Goal: Transaction & Acquisition: Purchase product/service

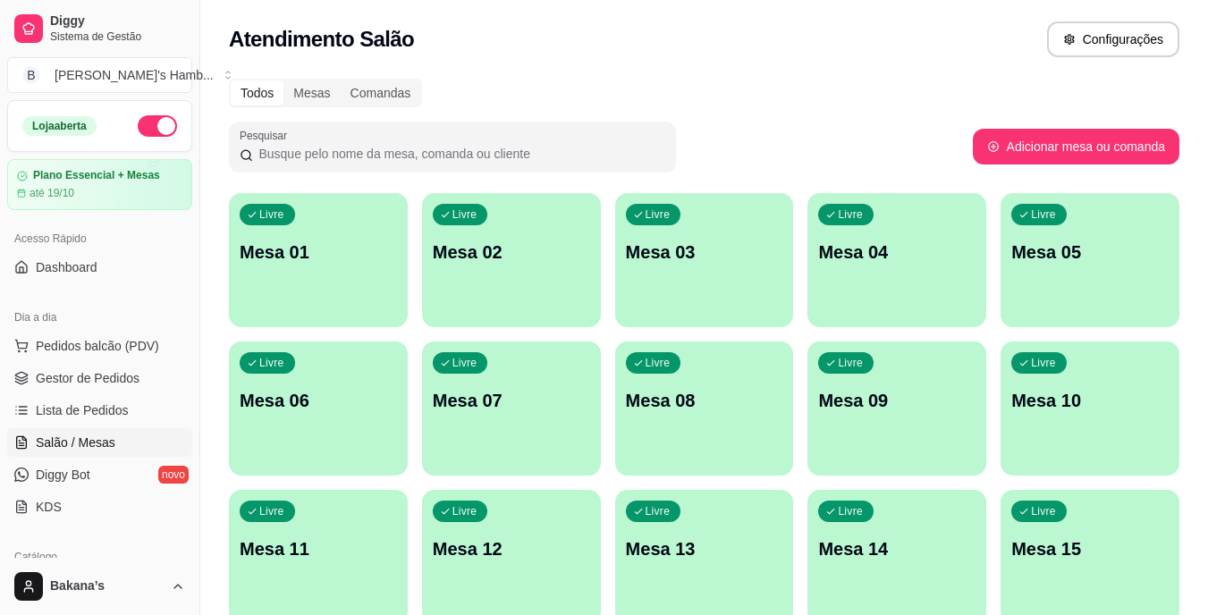
click at [781, 402] on p "Mesa 08" at bounding box center [704, 400] width 157 height 25
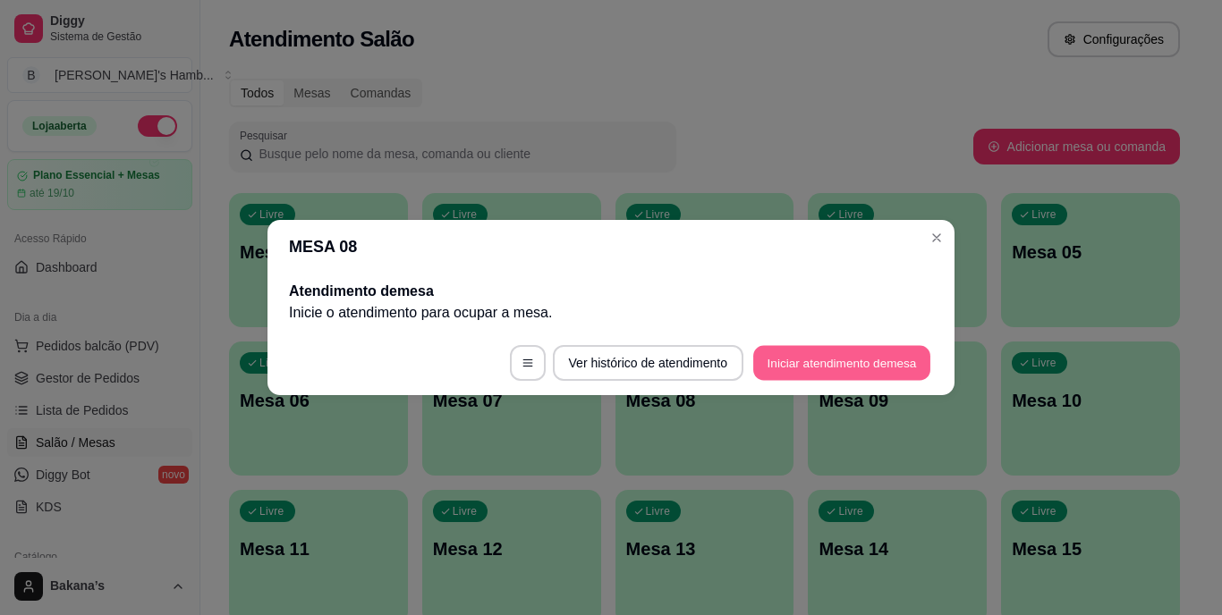
click at [829, 351] on button "Iniciar atendimento de mesa" at bounding box center [841, 363] width 177 height 35
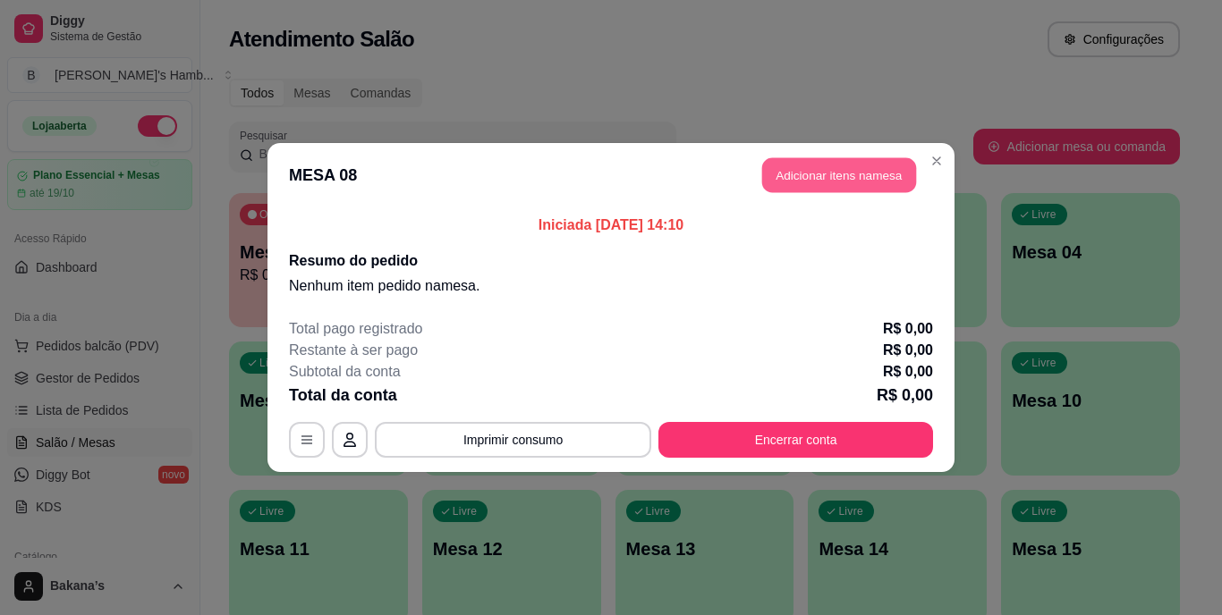
click at [851, 184] on button "Adicionar itens na mesa" at bounding box center [839, 175] width 154 height 35
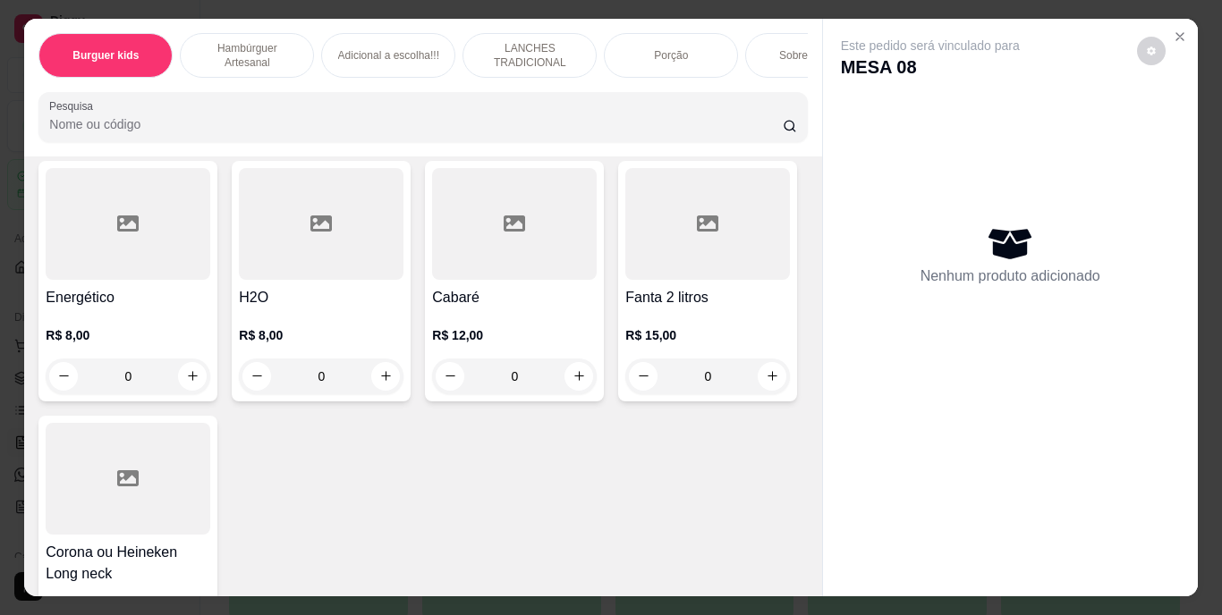
scroll to position [5365, 0]
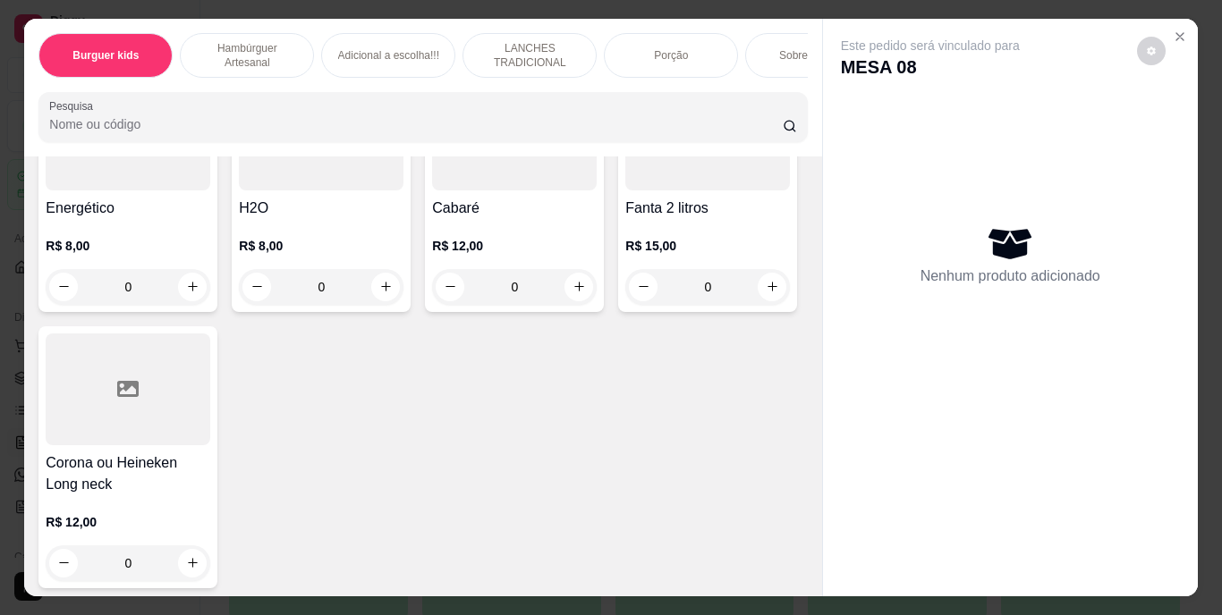
type input "1"
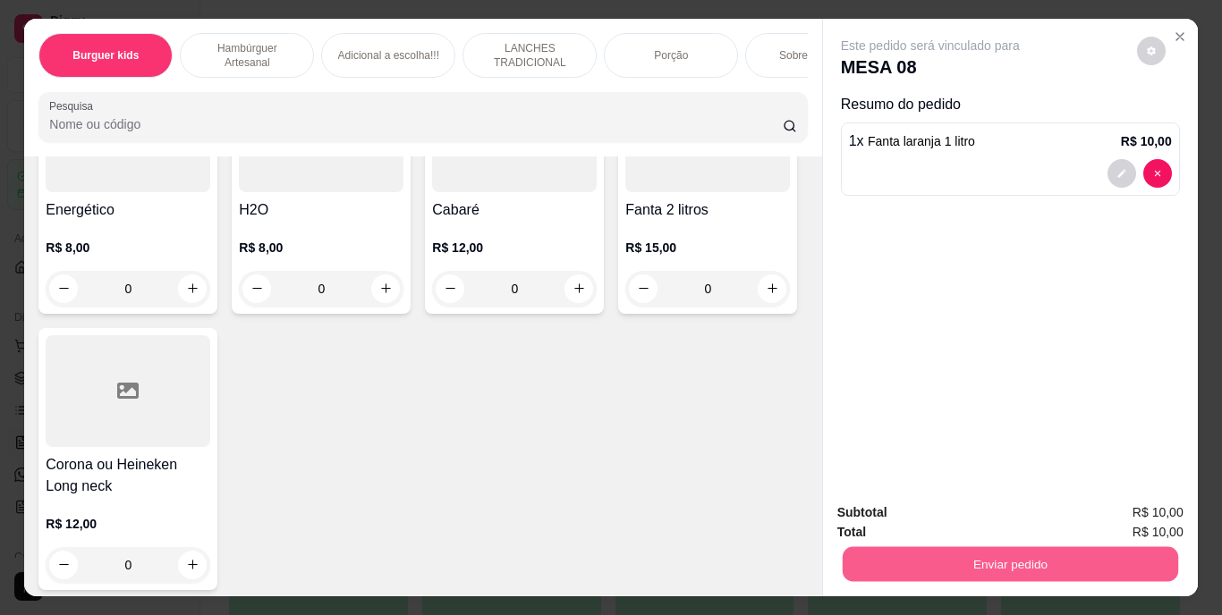
click at [1007, 547] on button "Enviar pedido" at bounding box center [1008, 564] width 335 height 35
click at [1103, 506] on button "Enviar pedido" at bounding box center [1136, 514] width 101 height 34
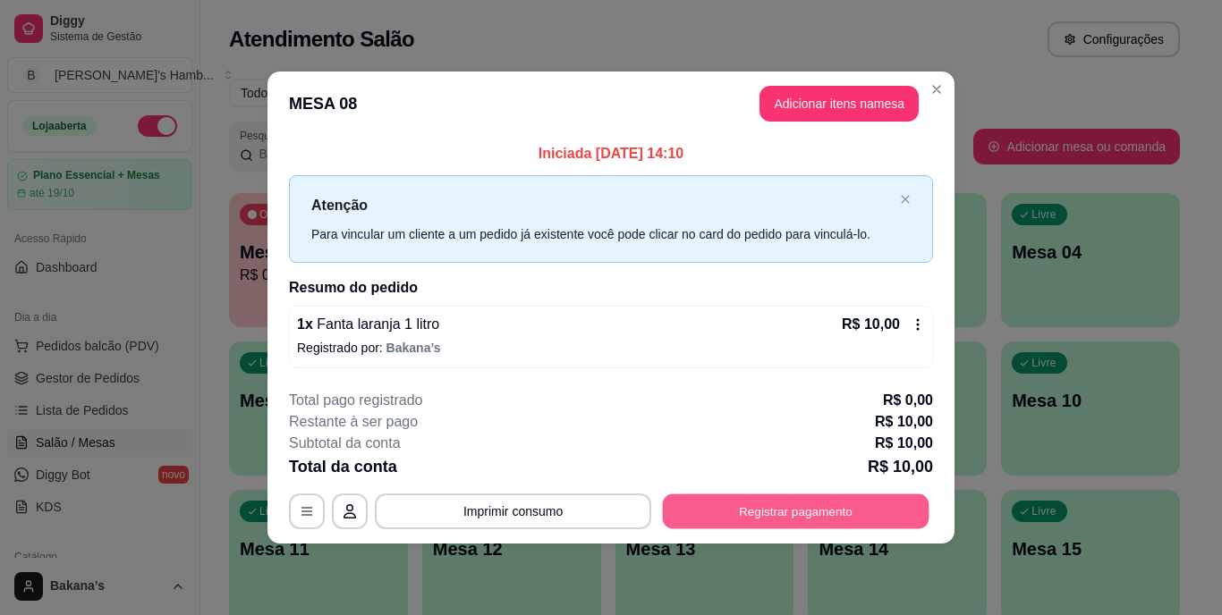
click at [824, 503] on button "Registrar pagamento" at bounding box center [796, 511] width 266 height 35
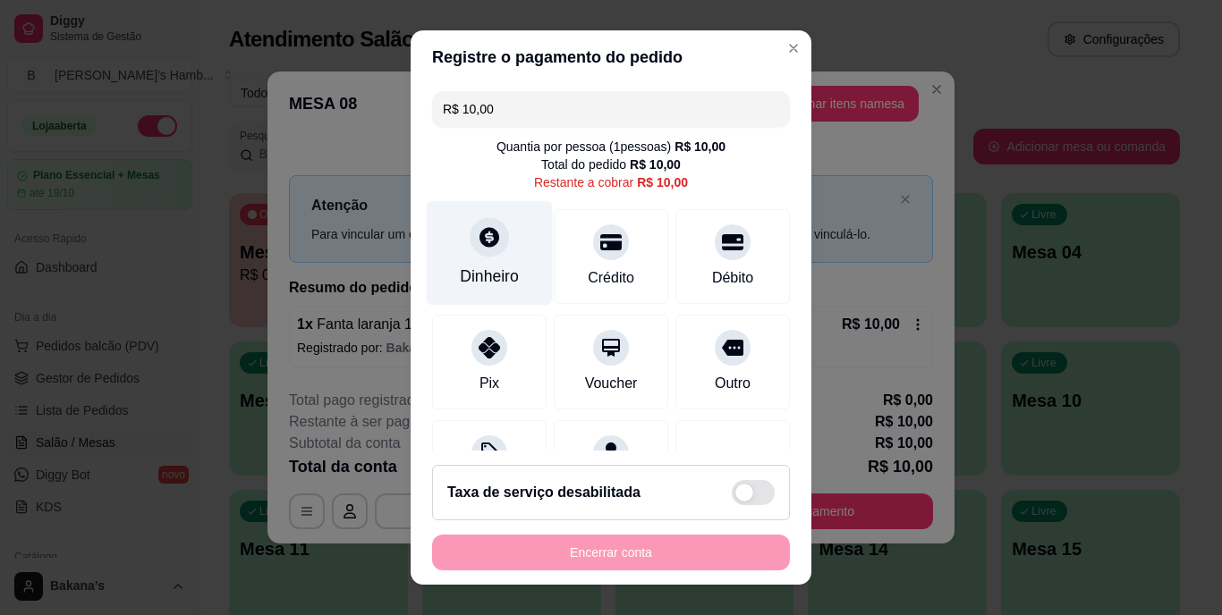
click at [495, 244] on div at bounding box center [488, 237] width 39 height 39
click at [487, 268] on div "Dinheiro" at bounding box center [489, 277] width 59 height 23
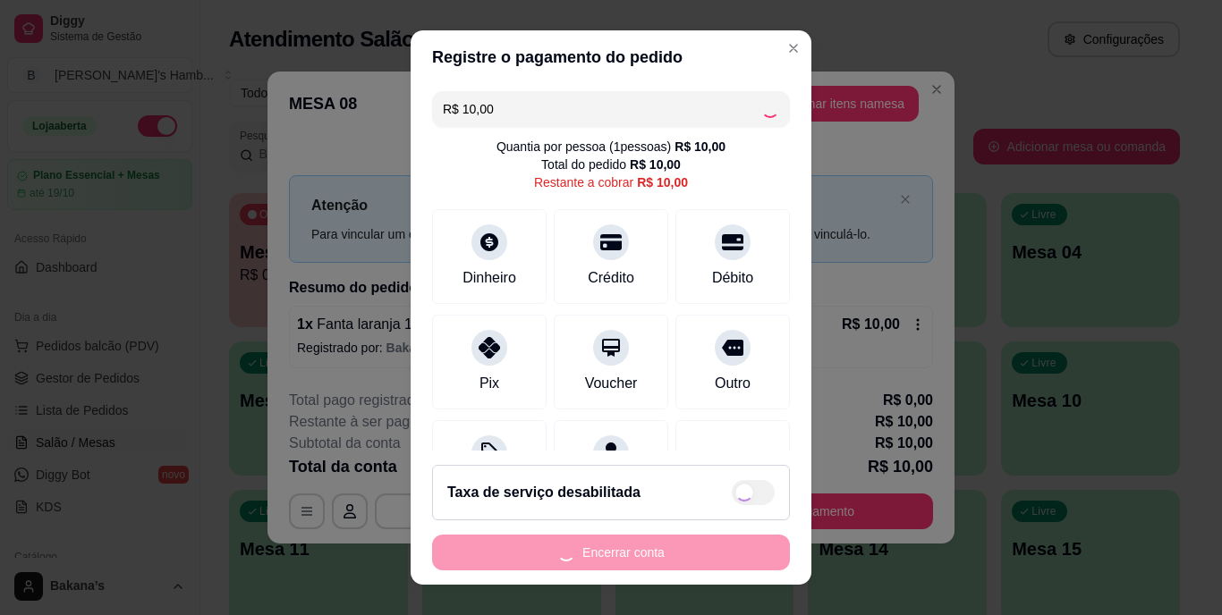
type input "R$ 0,00"
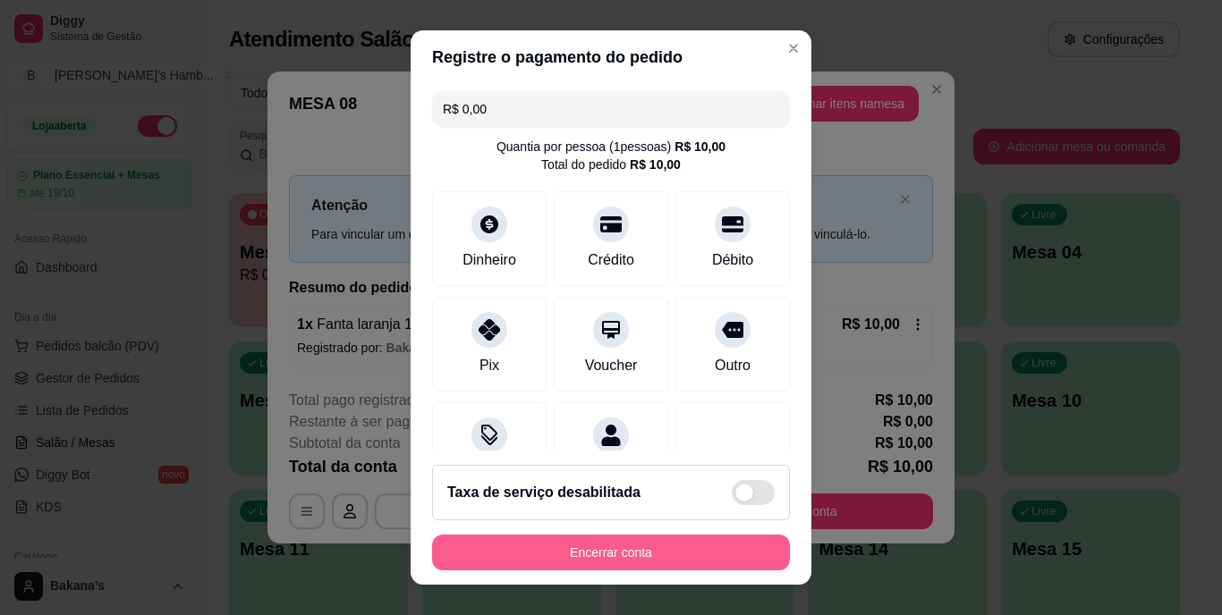
click at [620, 554] on button "Encerrar conta" at bounding box center [611, 553] width 358 height 36
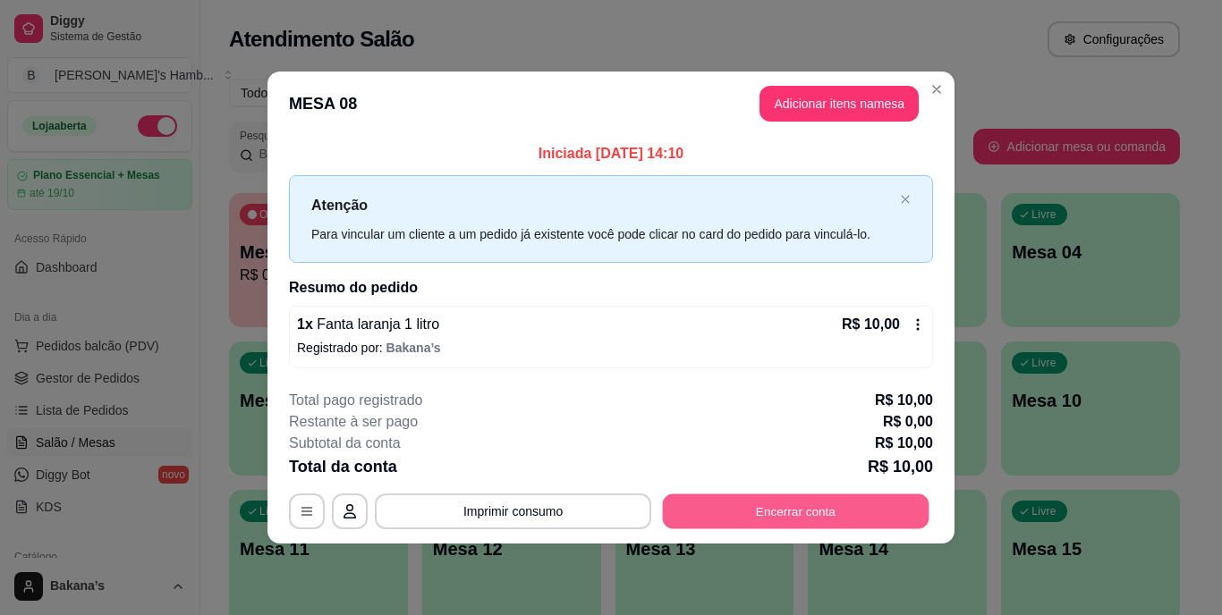
click at [762, 512] on button "Encerrar conta" at bounding box center [796, 511] width 266 height 35
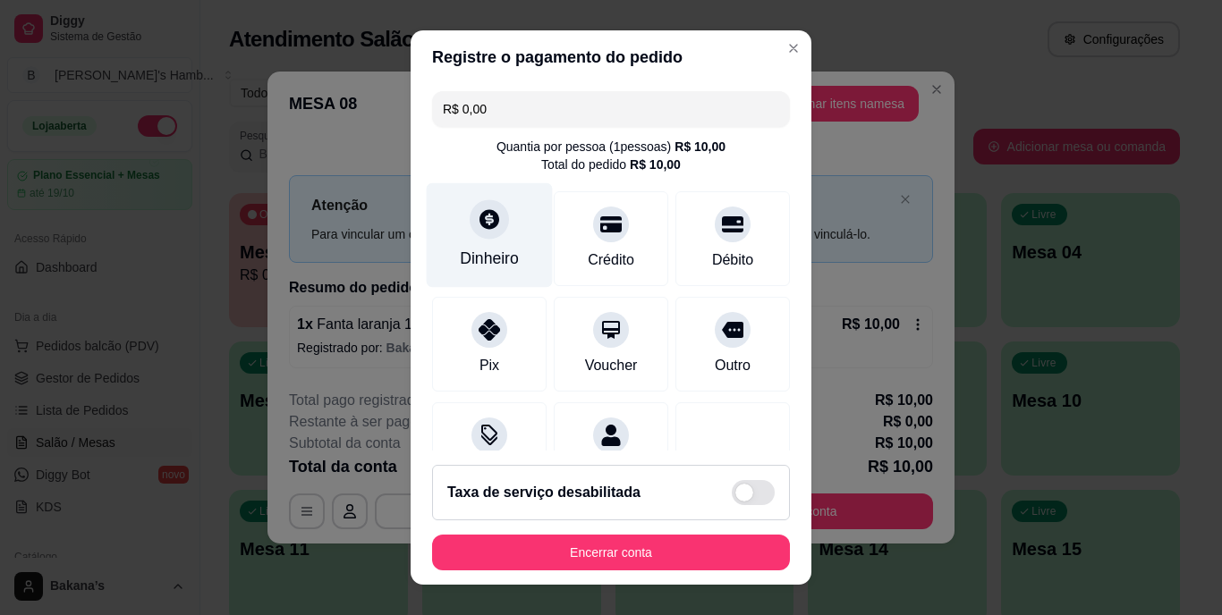
click at [453, 234] on div "Dinheiro" at bounding box center [490, 235] width 126 height 105
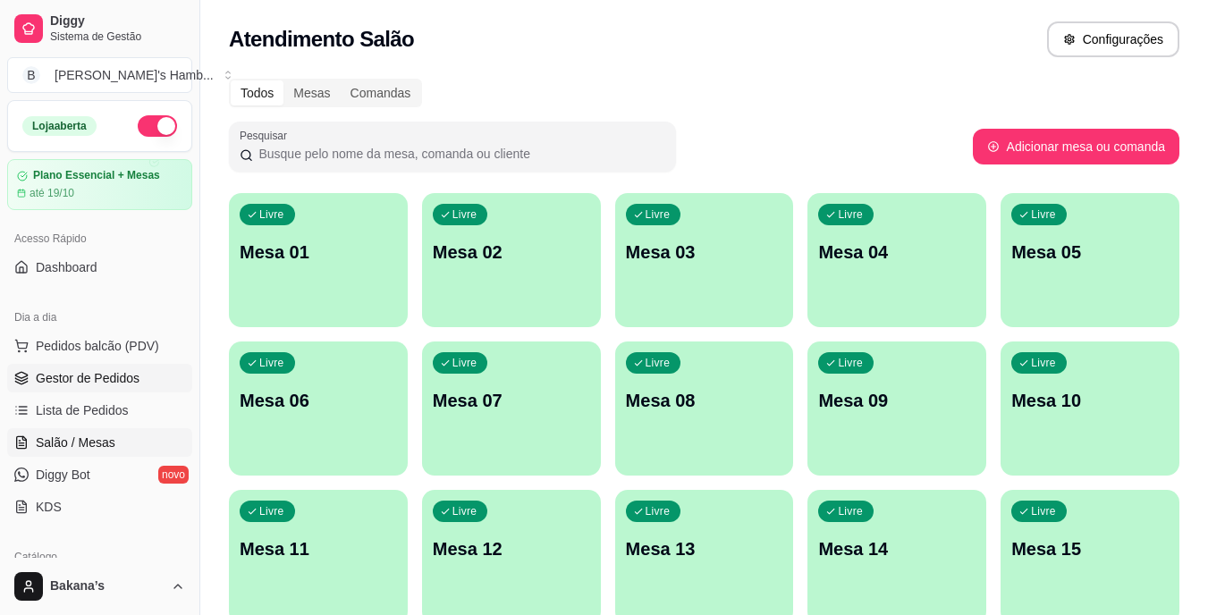
click at [119, 378] on span "Gestor de Pedidos" at bounding box center [88, 378] width 104 height 18
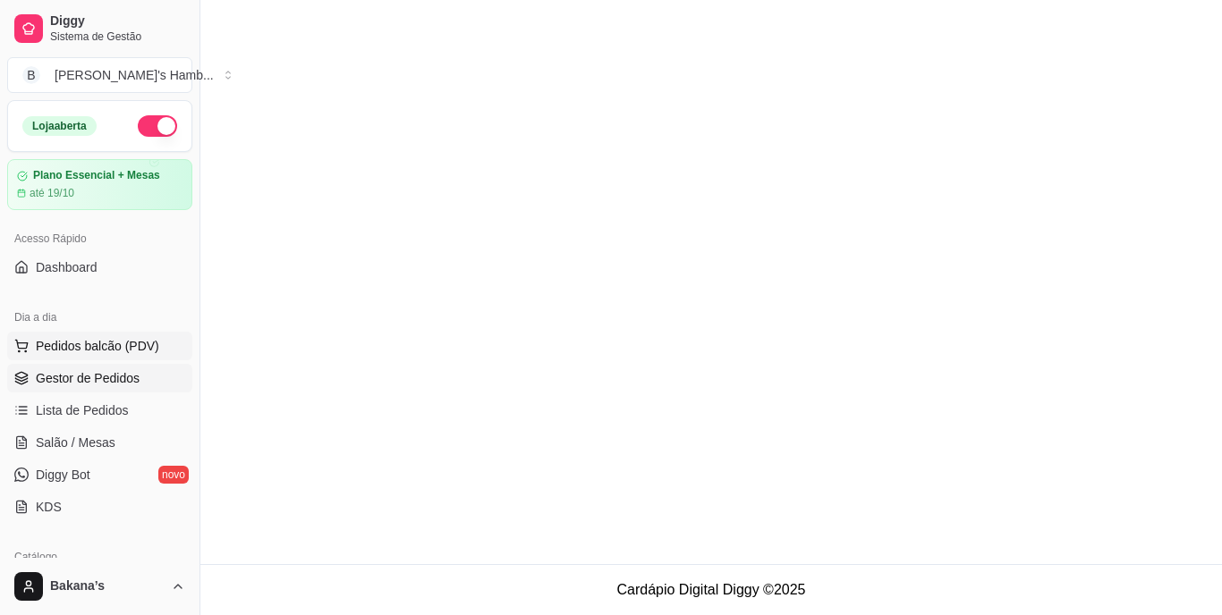
click at [154, 350] on button "Pedidos balcão (PDV)" at bounding box center [99, 346] width 185 height 29
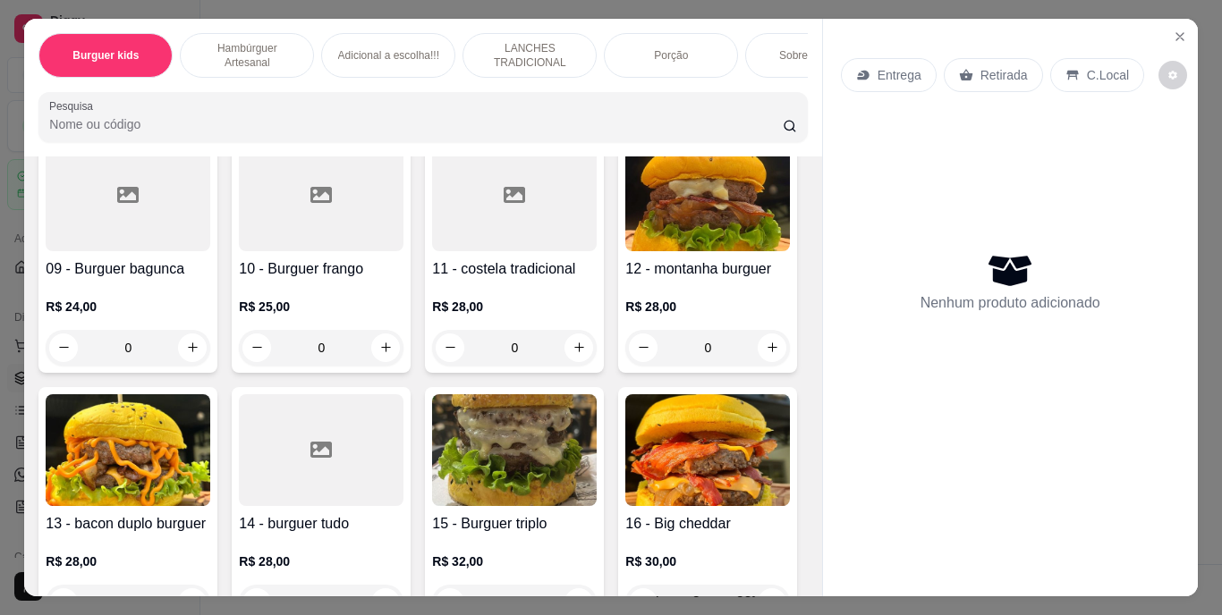
scroll to position [1341, 0]
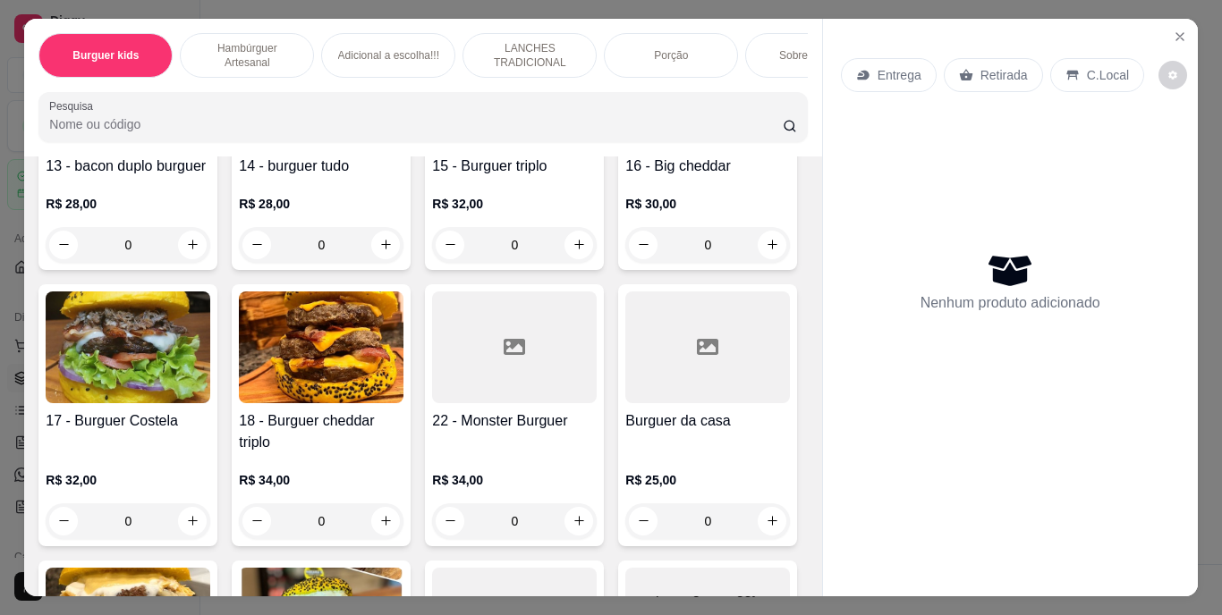
click at [531, 54] on p "LANCHES TRADICIONAL" at bounding box center [530, 55] width 104 height 29
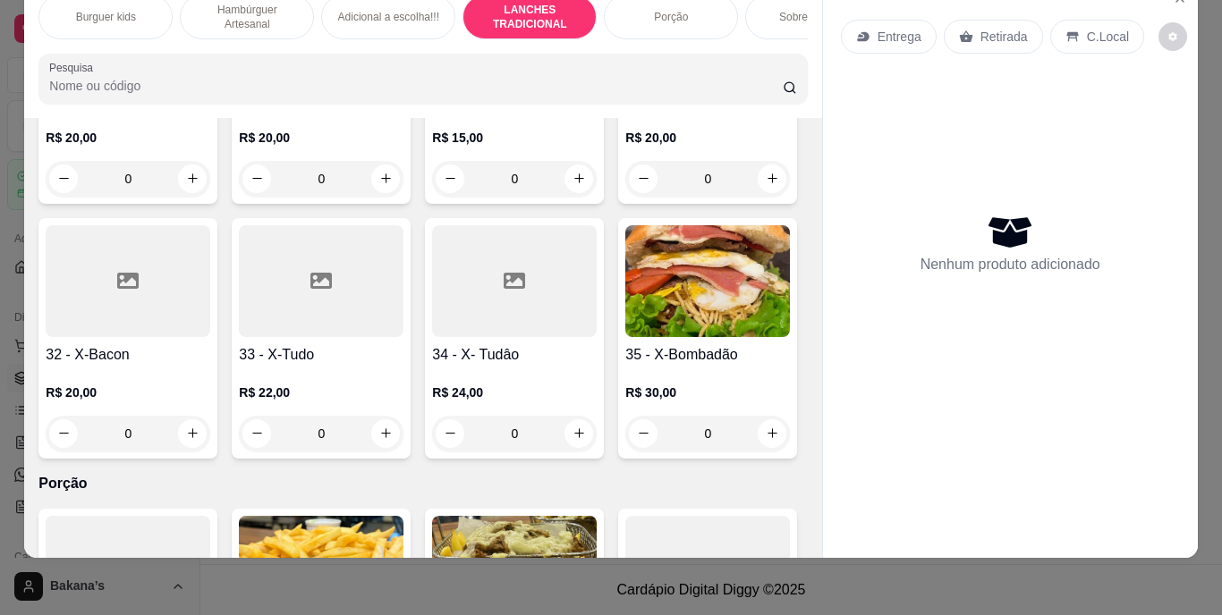
scroll to position [3460, 0]
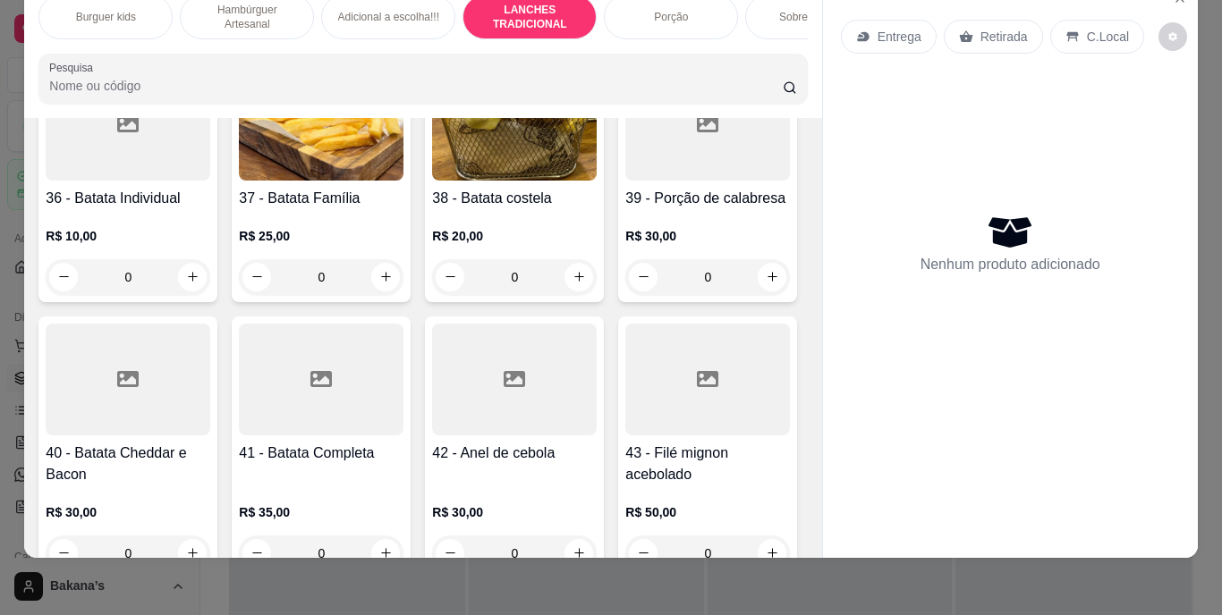
type input "1"
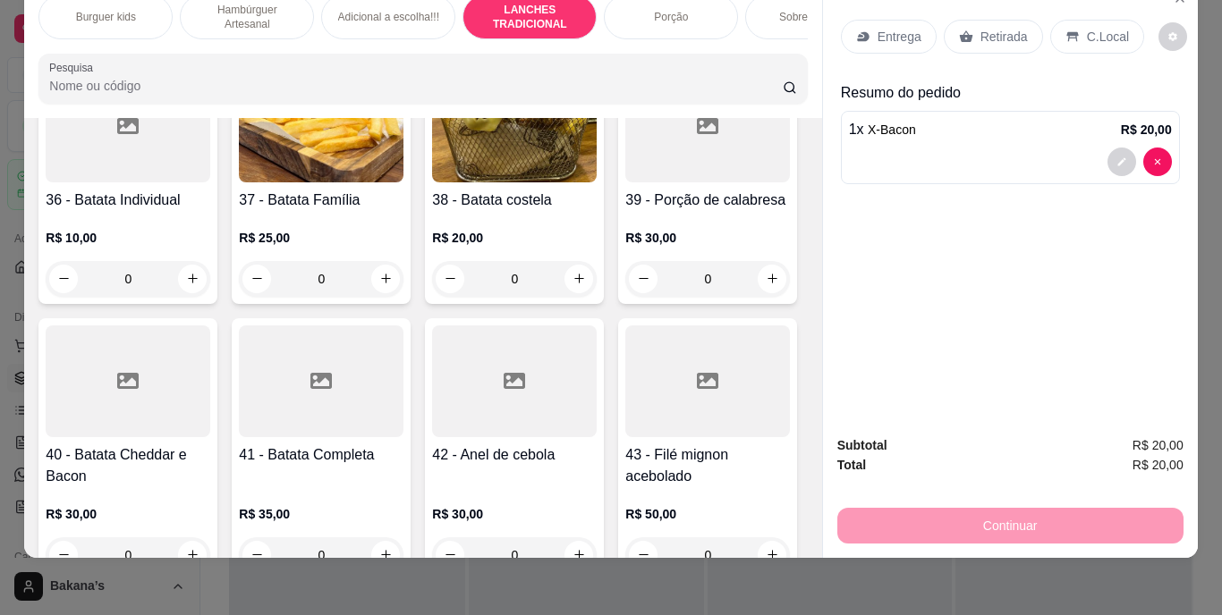
click at [893, 28] on p "Entrega" at bounding box center [899, 37] width 44 height 18
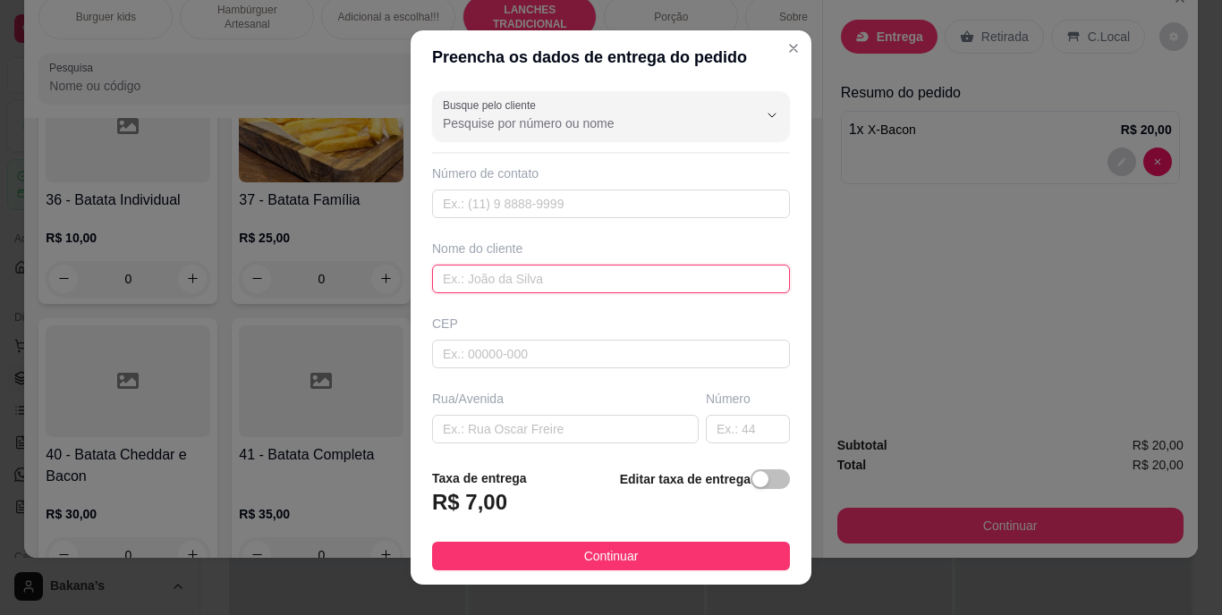
click at [640, 282] on input "text" at bounding box center [611, 279] width 358 height 29
type input "e"
click at [638, 281] on input "text" at bounding box center [611, 279] width 358 height 29
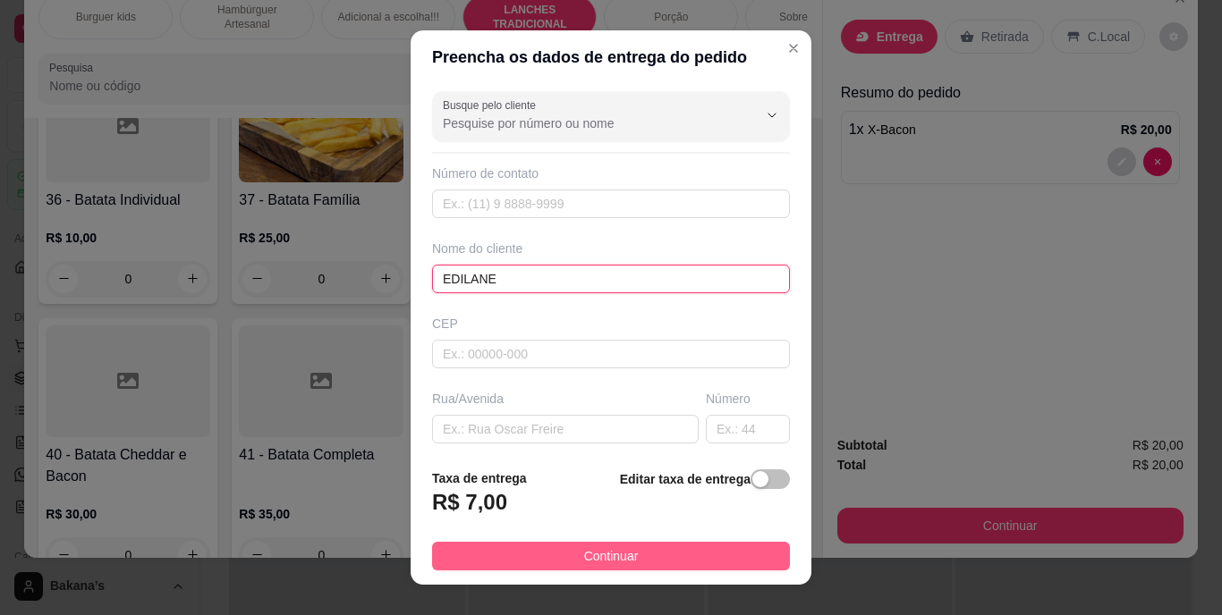
type input "EDILANE"
click at [646, 556] on button "Continuar" at bounding box center [611, 556] width 358 height 29
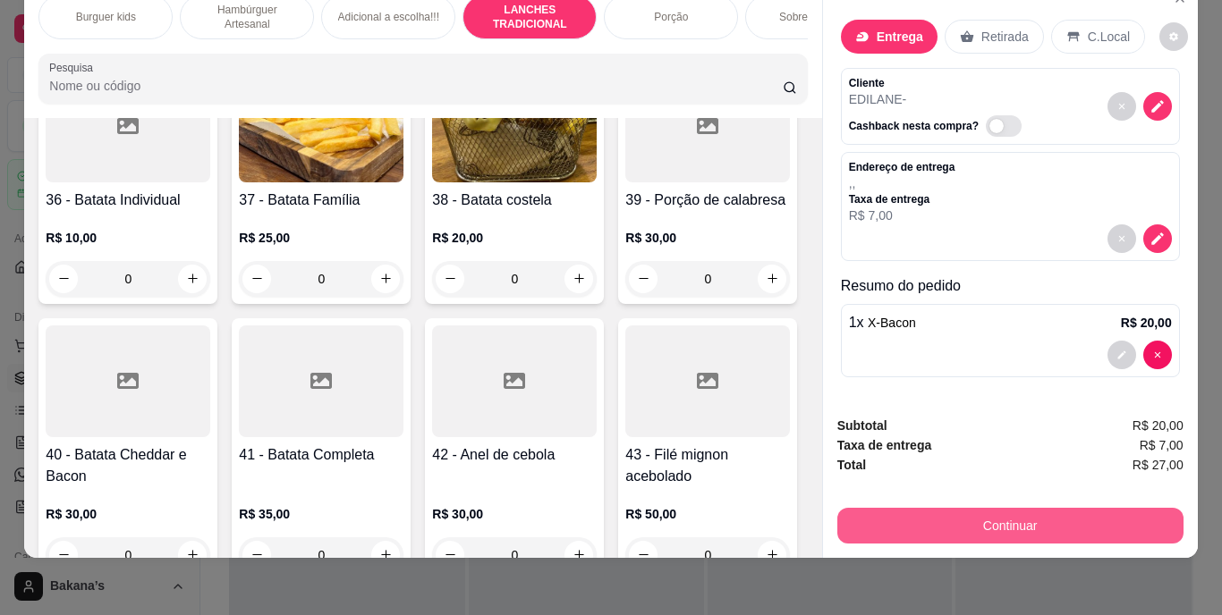
click at [884, 514] on button "Continuar" at bounding box center [1010, 526] width 346 height 36
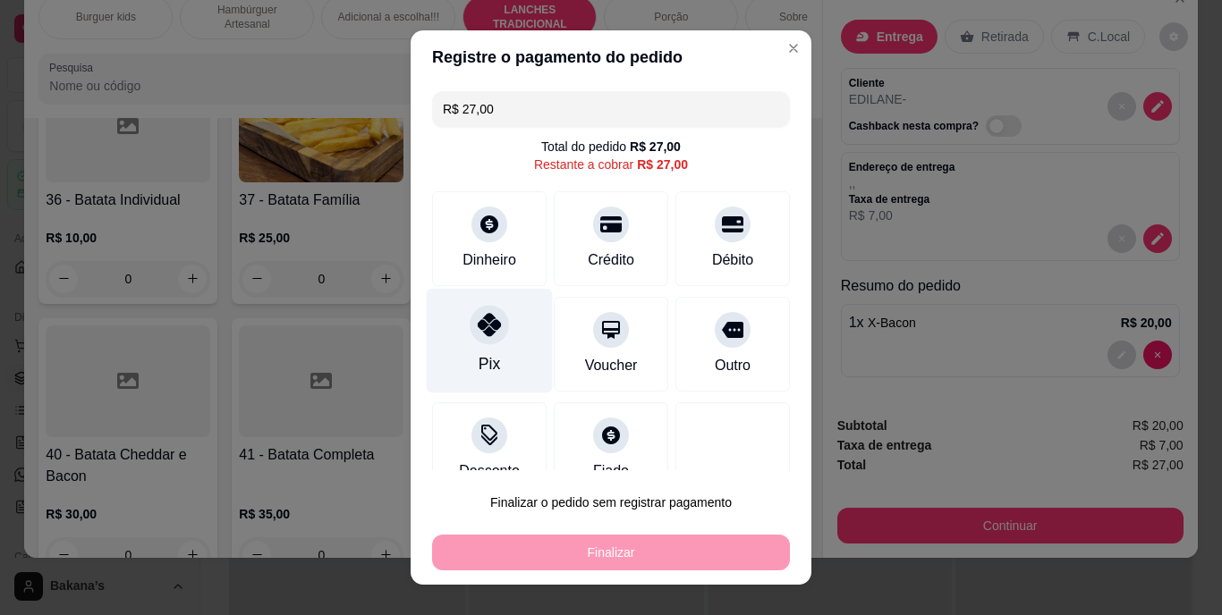
click at [489, 334] on icon at bounding box center [489, 325] width 23 height 23
type input "R$ 0,00"
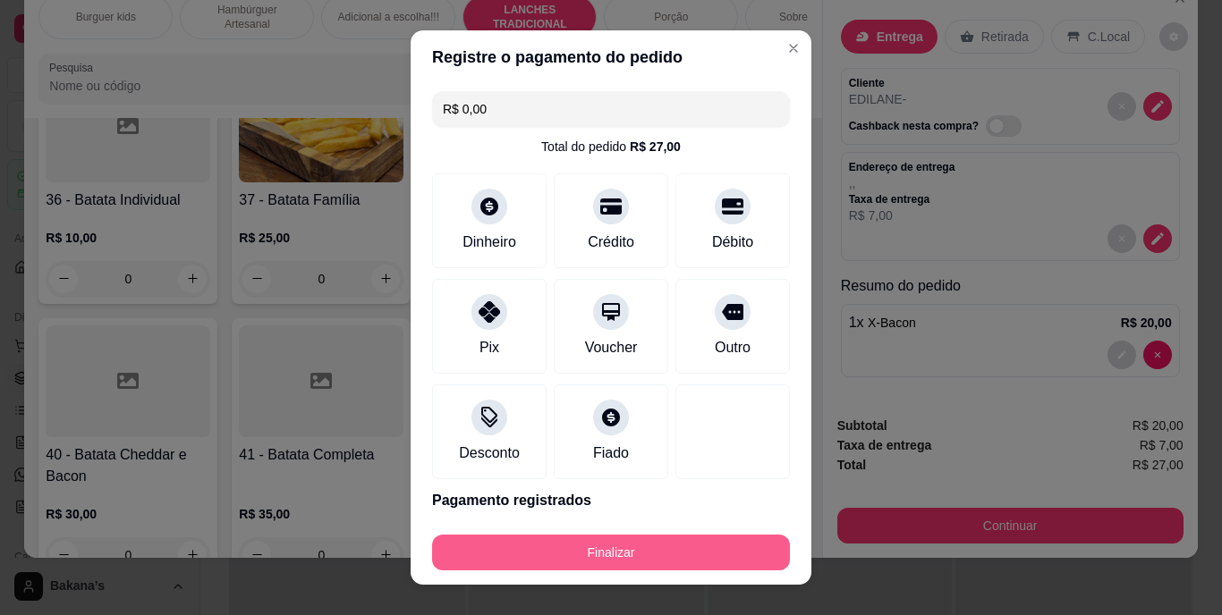
click at [546, 545] on button "Finalizar" at bounding box center [611, 553] width 358 height 36
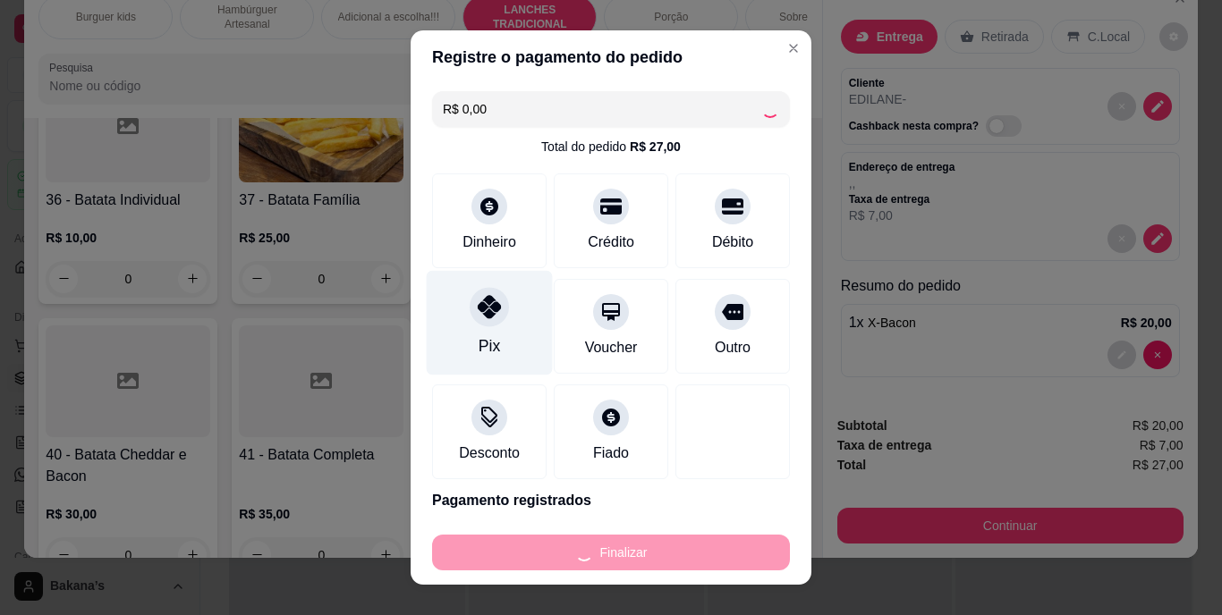
click at [478, 307] on icon at bounding box center [489, 307] width 23 height 23
type input "0"
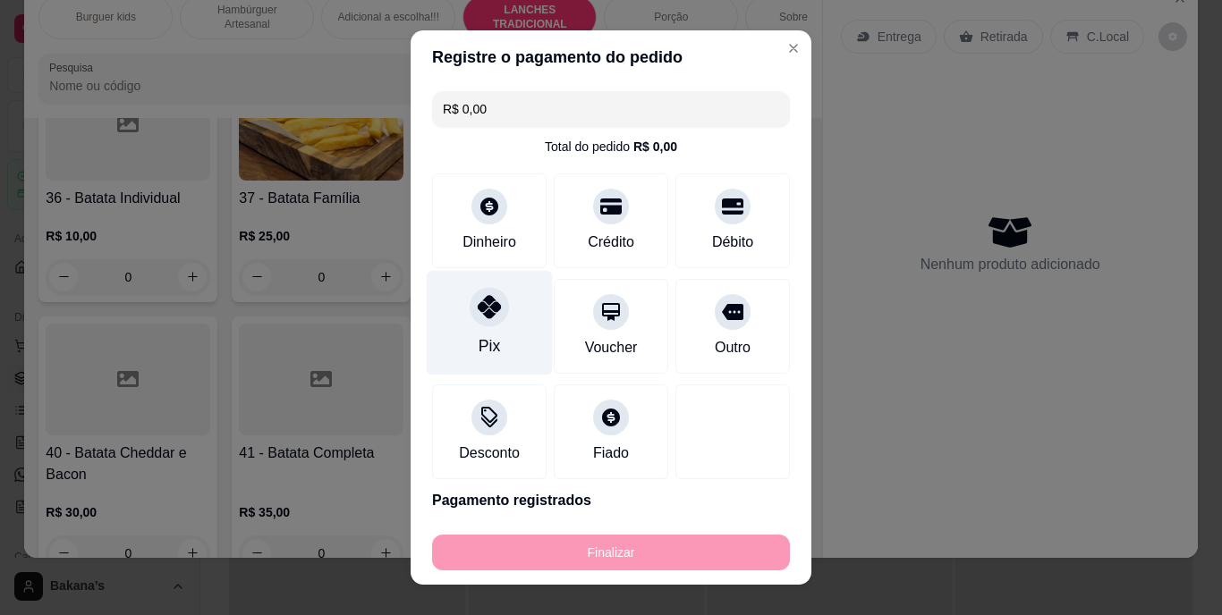
type input "-R$ 27,00"
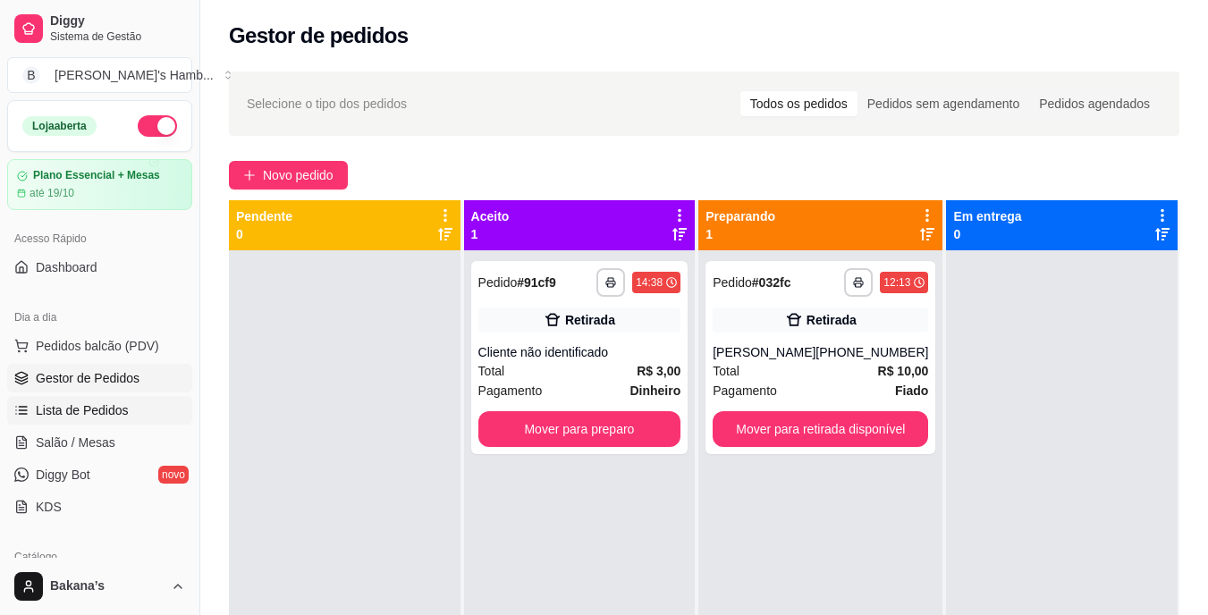
click at [137, 404] on link "Lista de Pedidos" at bounding box center [99, 410] width 185 height 29
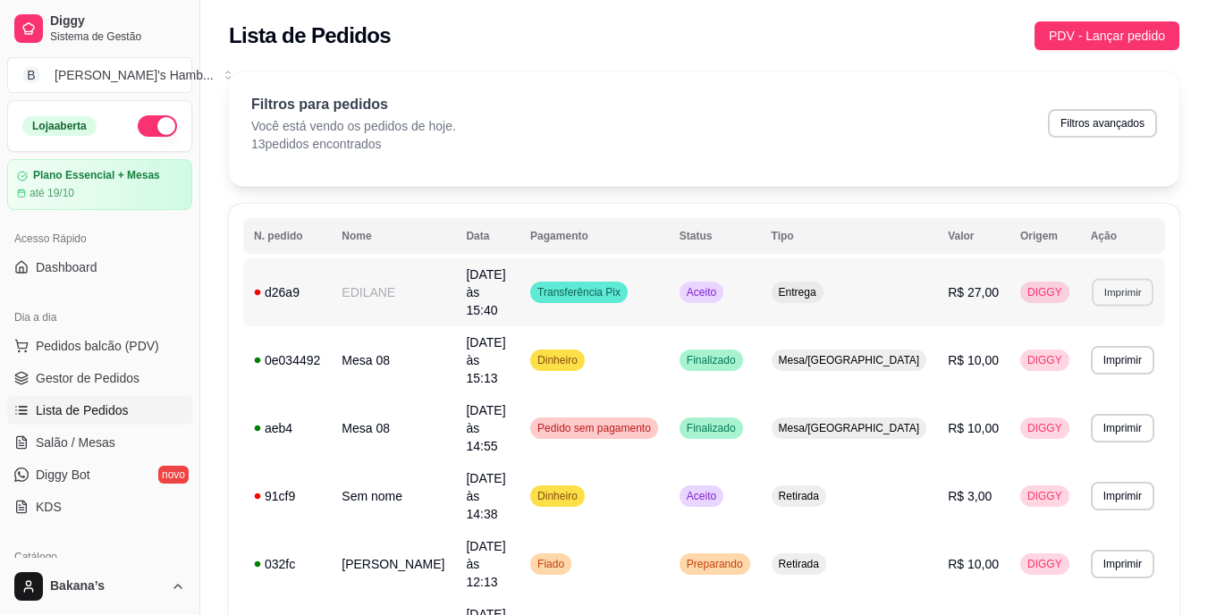
click at [1124, 284] on button "Imprimir" at bounding box center [1123, 292] width 62 height 28
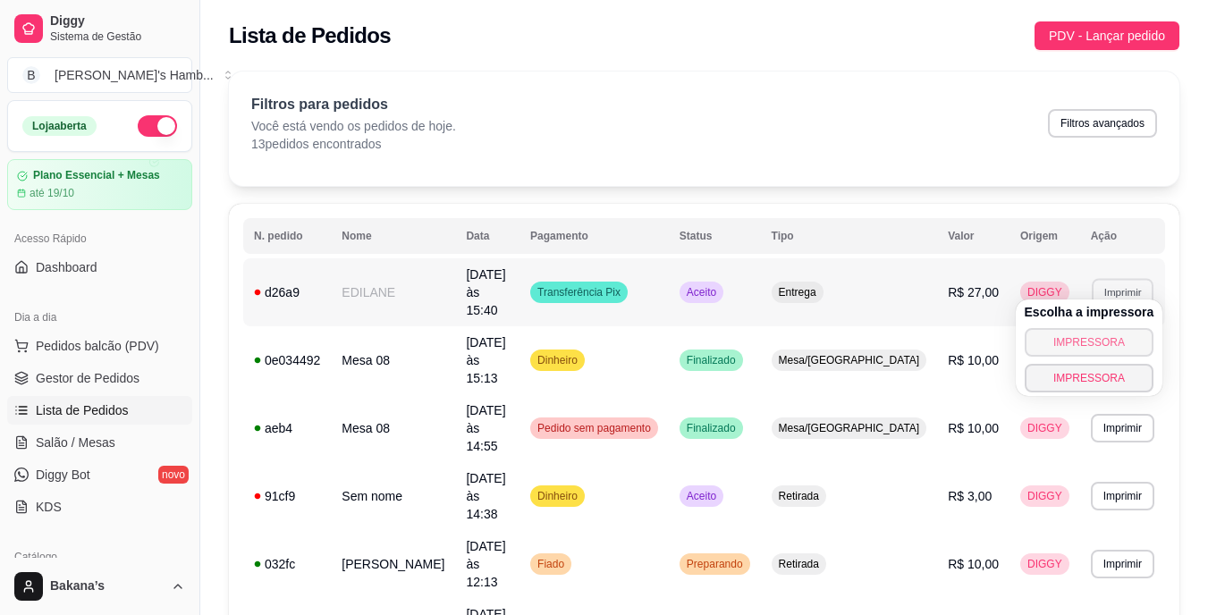
click at [1060, 340] on button "IMPRESSORA" at bounding box center [1090, 342] width 130 height 29
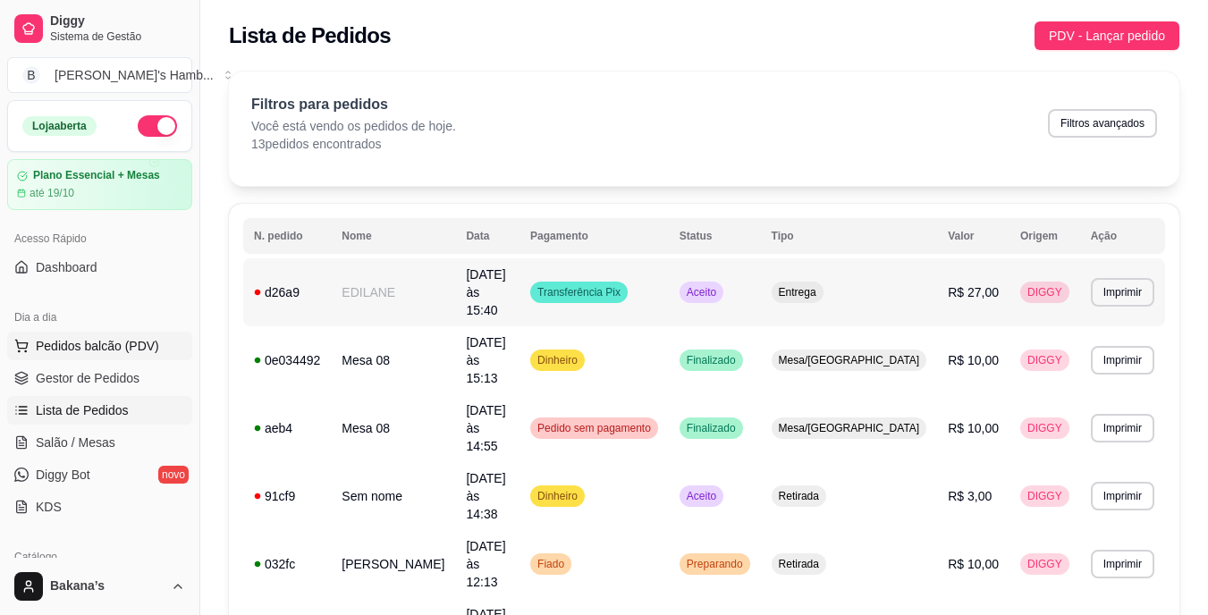
click at [115, 342] on span "Pedidos balcão (PDV)" at bounding box center [97, 346] width 123 height 18
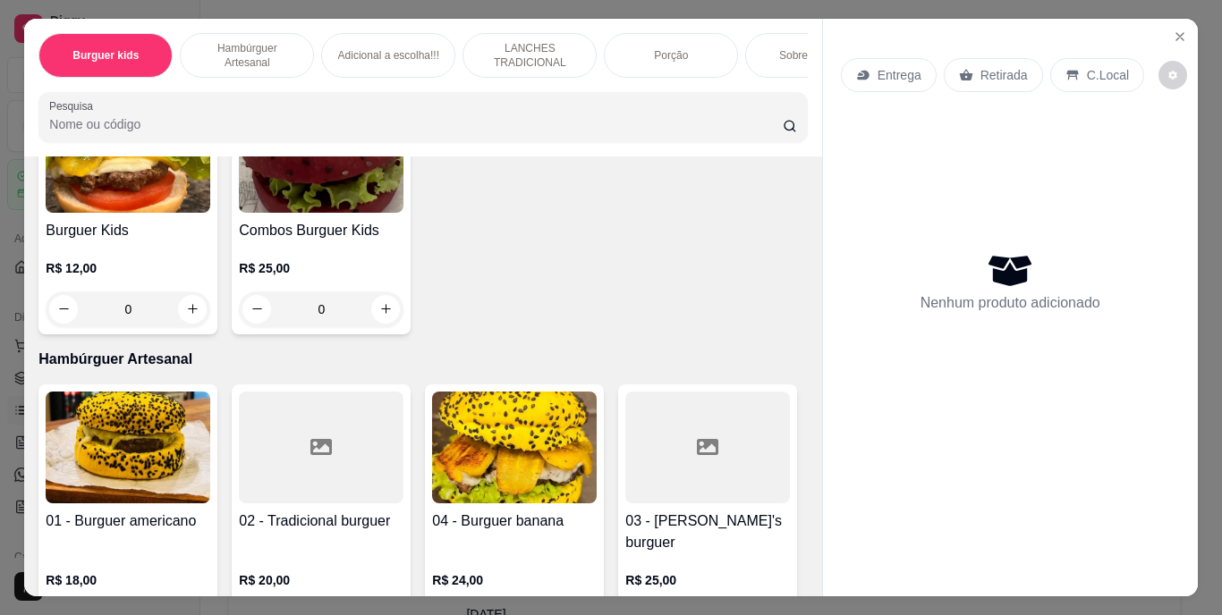
scroll to position [447, 0]
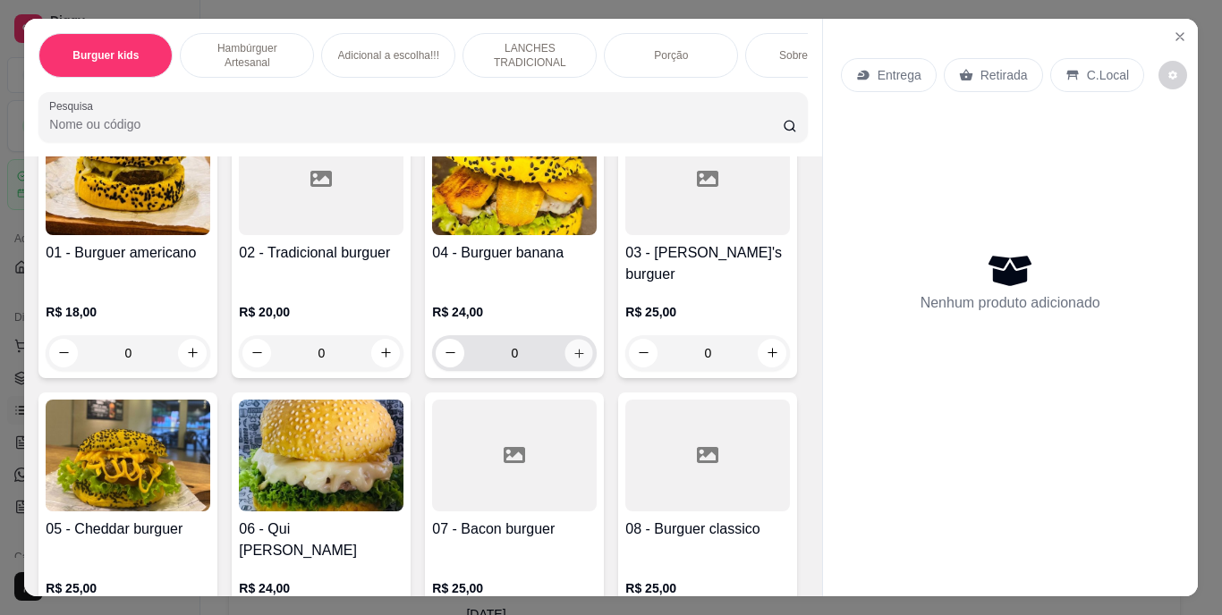
click at [582, 340] on button "increase-product-quantity" at bounding box center [579, 353] width 28 height 28
type input "1"
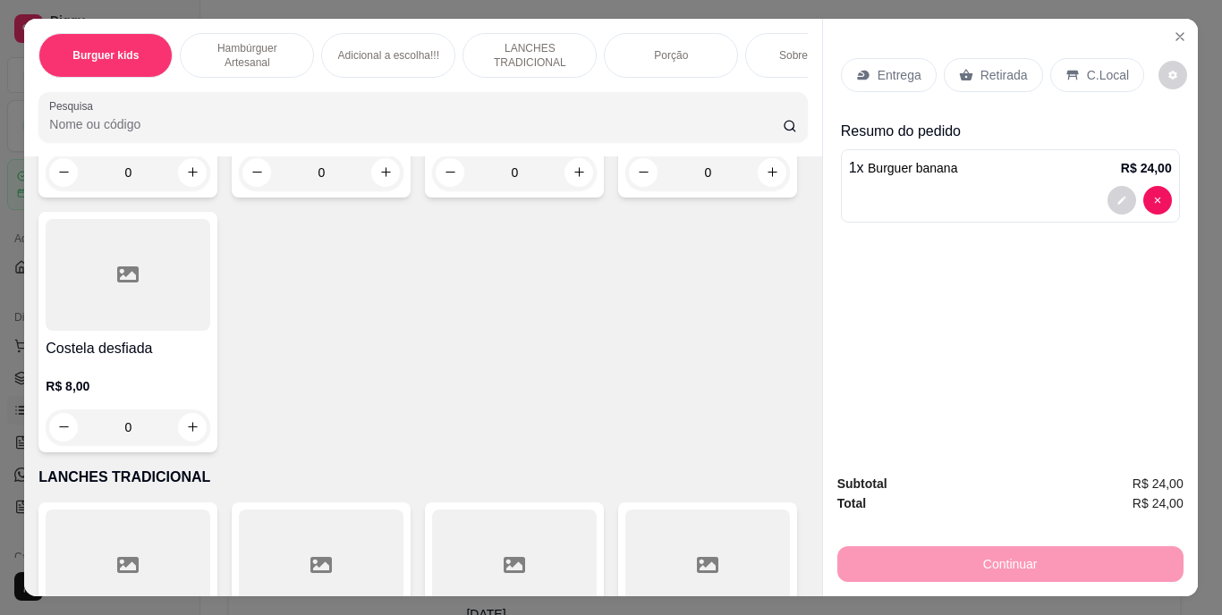
scroll to position [2414, 0]
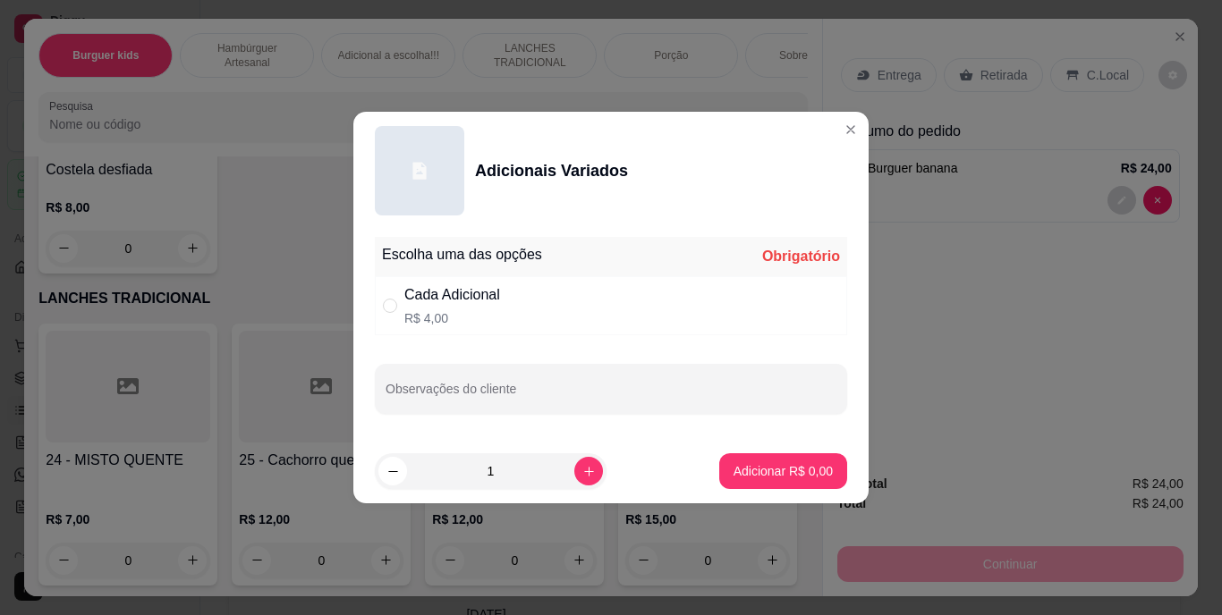
click at [448, 298] on div "Cada Adicional" at bounding box center [452, 294] width 96 height 21
radio input "true"
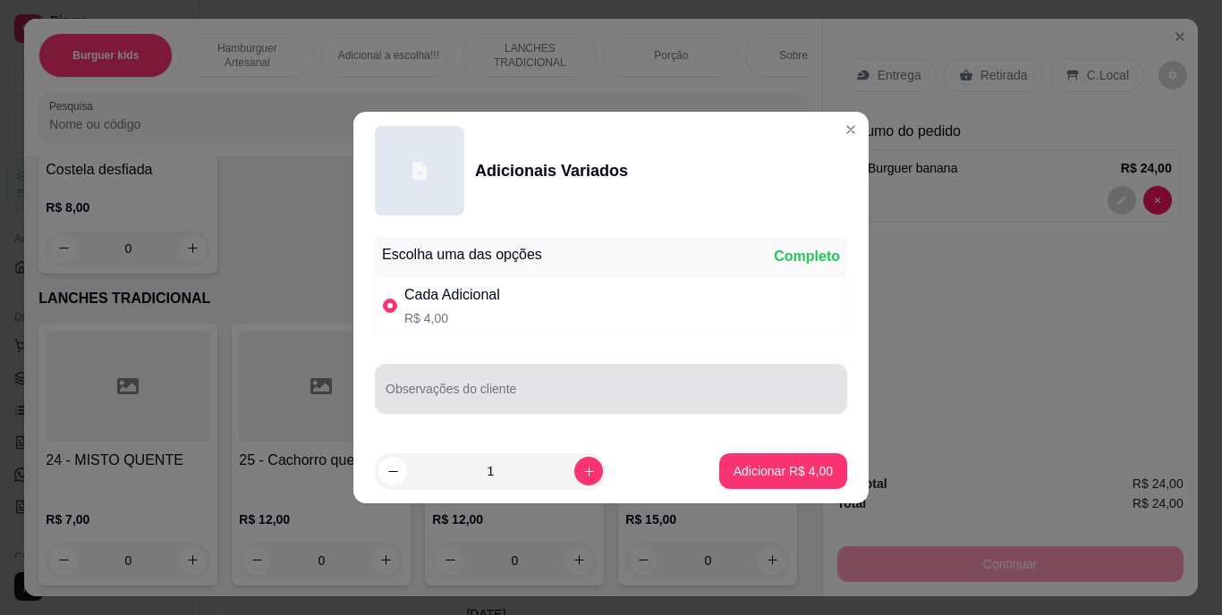
click at [460, 399] on input "Observações do cliente" at bounding box center [610, 396] width 451 height 18
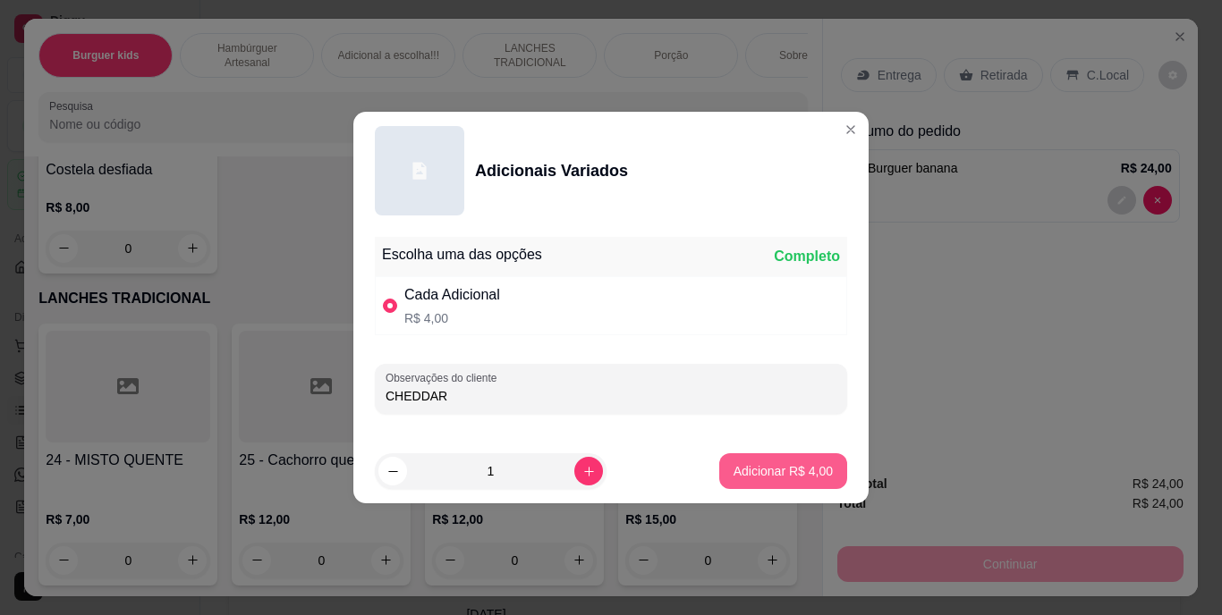
type input "CHEDDAR"
click at [740, 473] on p "Adicionar R$ 4,00" at bounding box center [782, 471] width 99 height 18
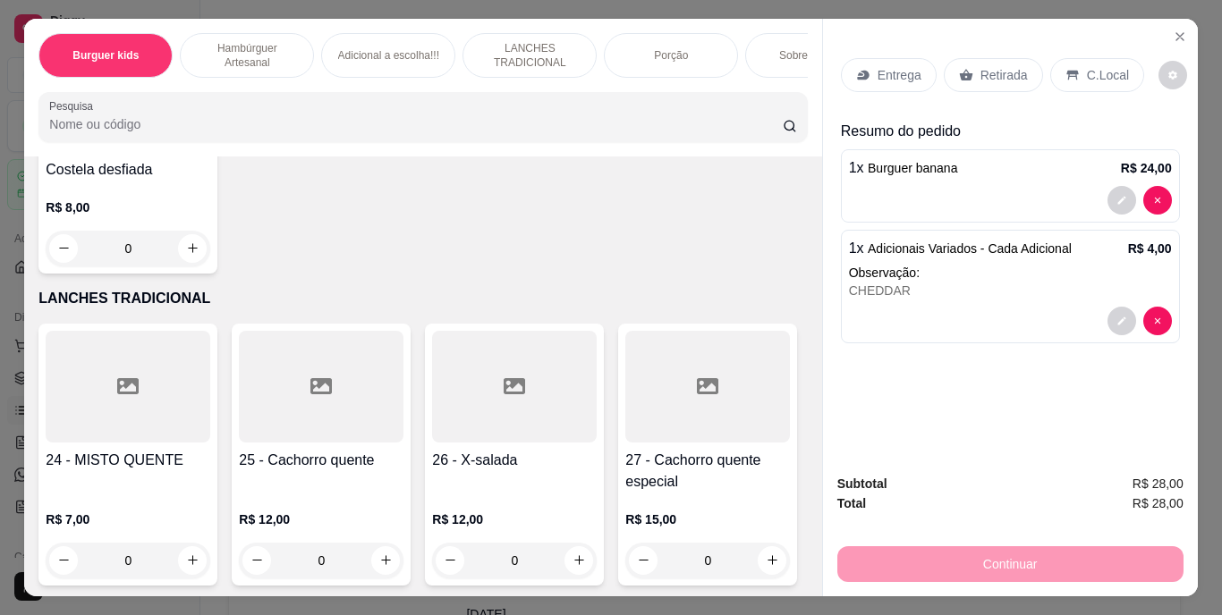
click at [547, 41] on p "LANCHES TRADICIONAL" at bounding box center [530, 55] width 104 height 29
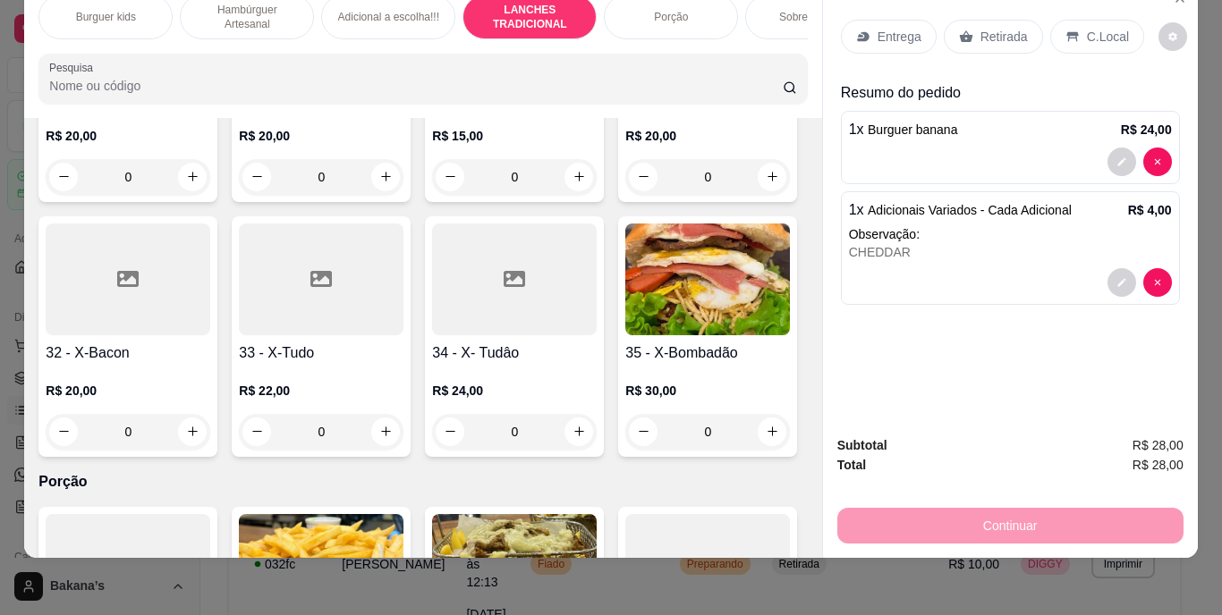
scroll to position [3104, 0]
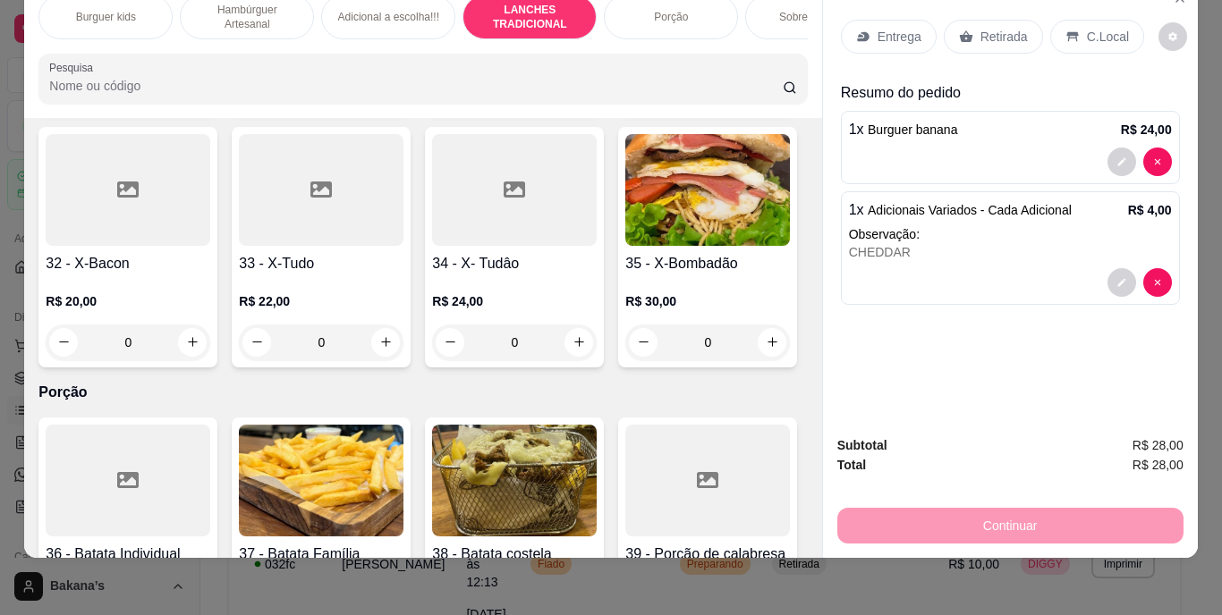
type input "2"
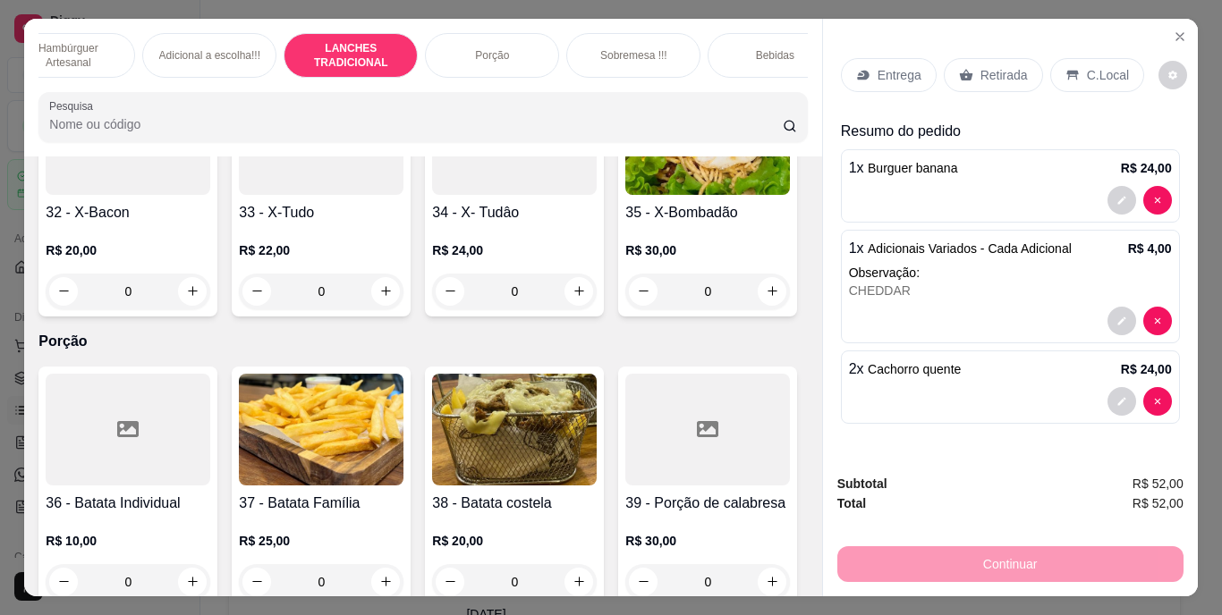
scroll to position [0, 215]
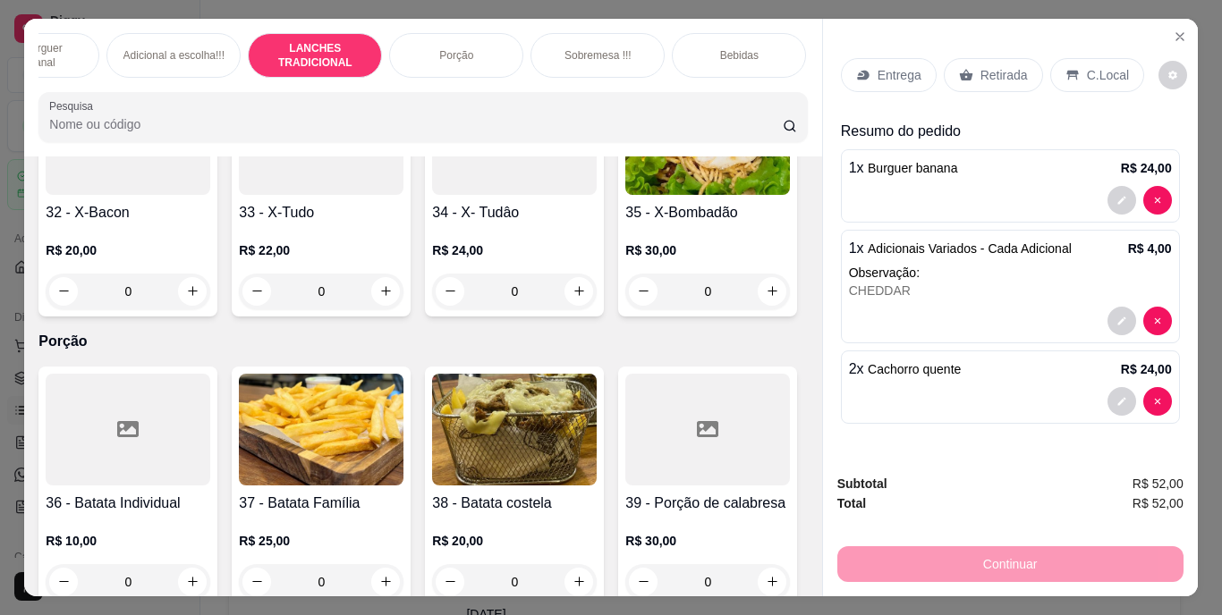
click at [709, 38] on div "Bebidas" at bounding box center [739, 55] width 134 height 45
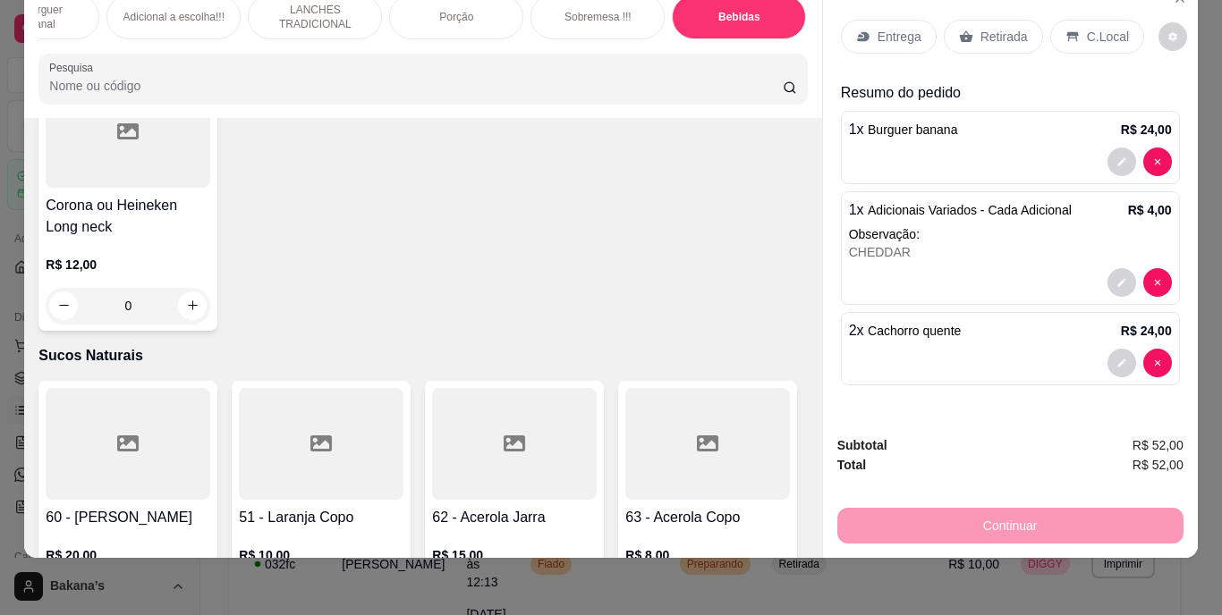
scroll to position [5674, 0]
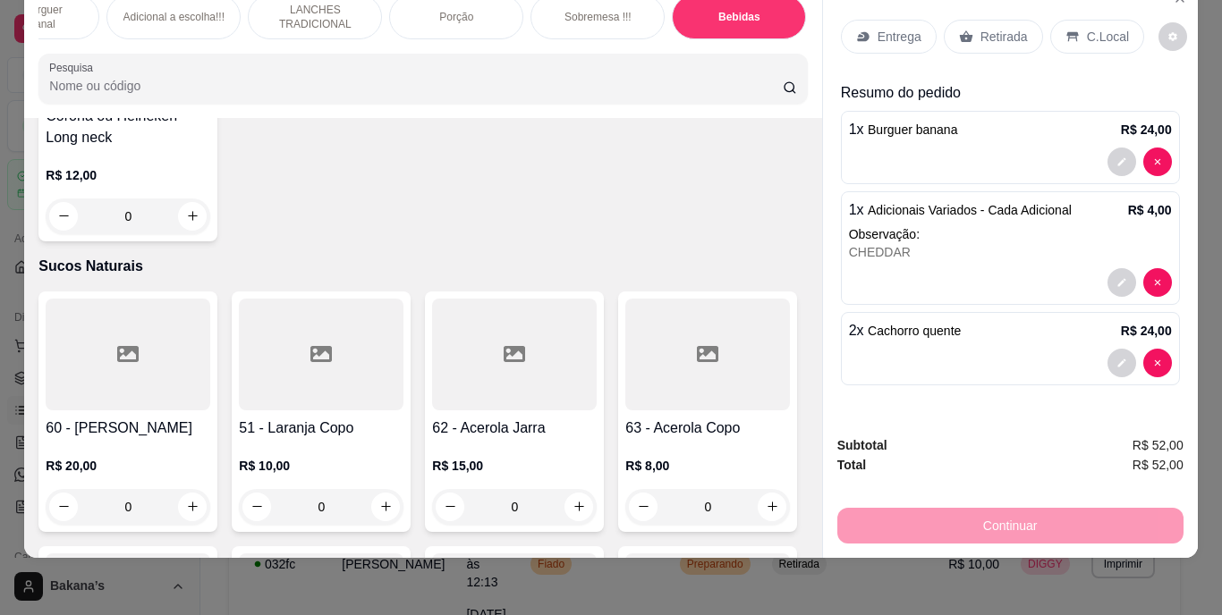
type input "1"
click at [872, 20] on div "Entrega" at bounding box center [889, 37] width 96 height 34
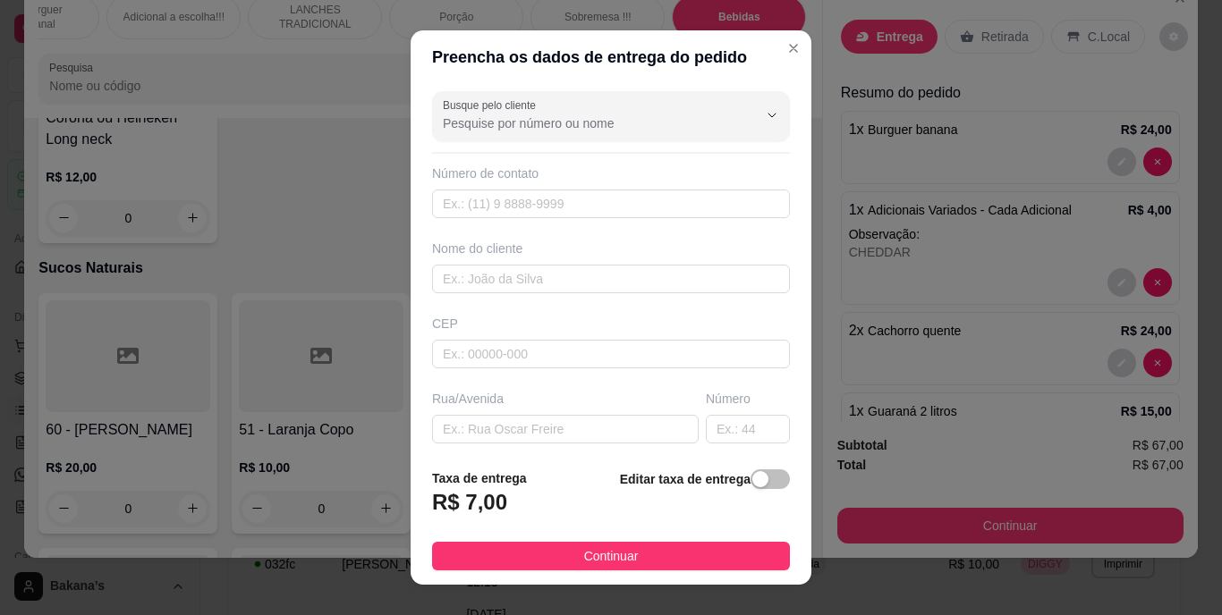
click at [545, 263] on div "Nome do cliente" at bounding box center [610, 267] width 365 height 54
click at [545, 266] on input "text" at bounding box center [611, 279] width 358 height 29
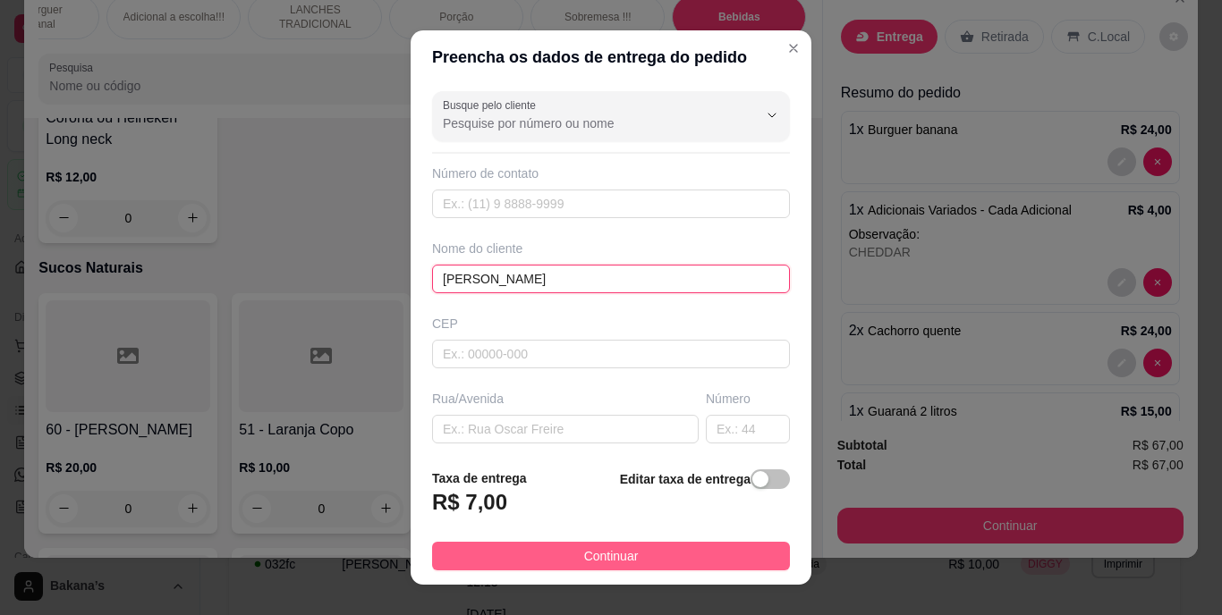
type input "[PERSON_NAME]"
click at [560, 554] on button "Continuar" at bounding box center [611, 556] width 358 height 29
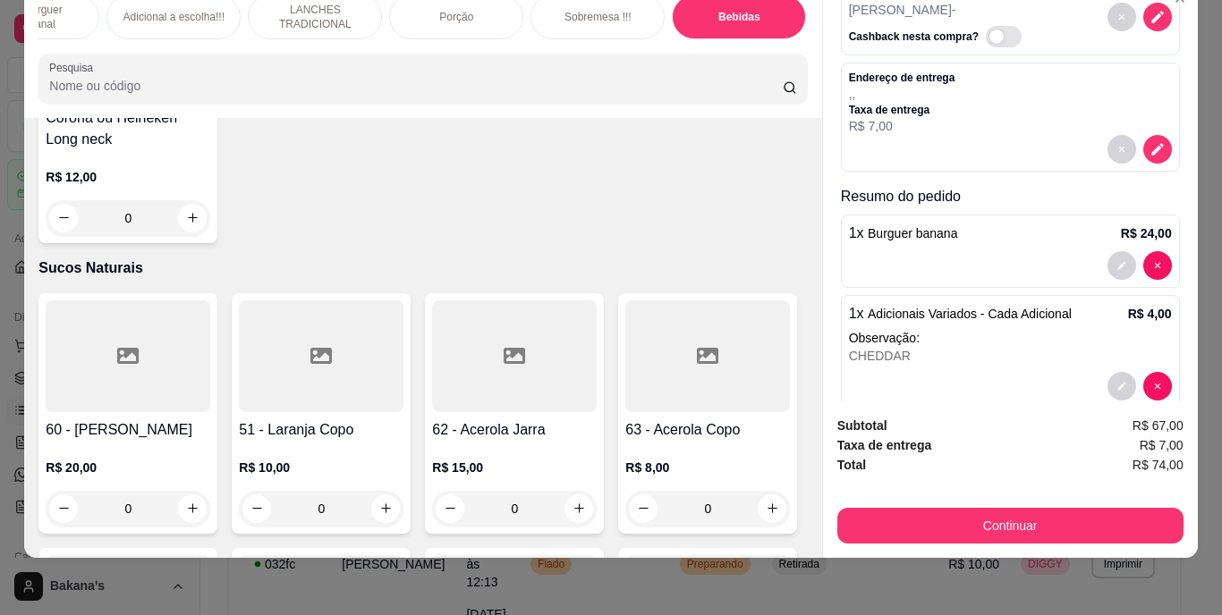
scroll to position [268, 0]
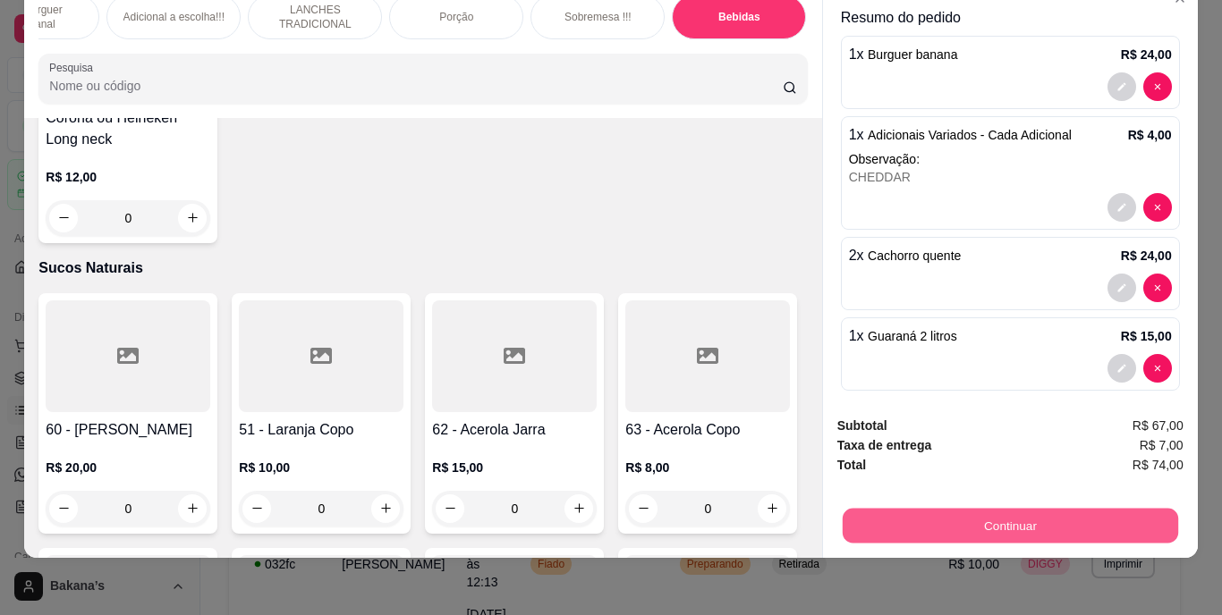
click at [928, 509] on button "Continuar" at bounding box center [1008, 526] width 335 height 35
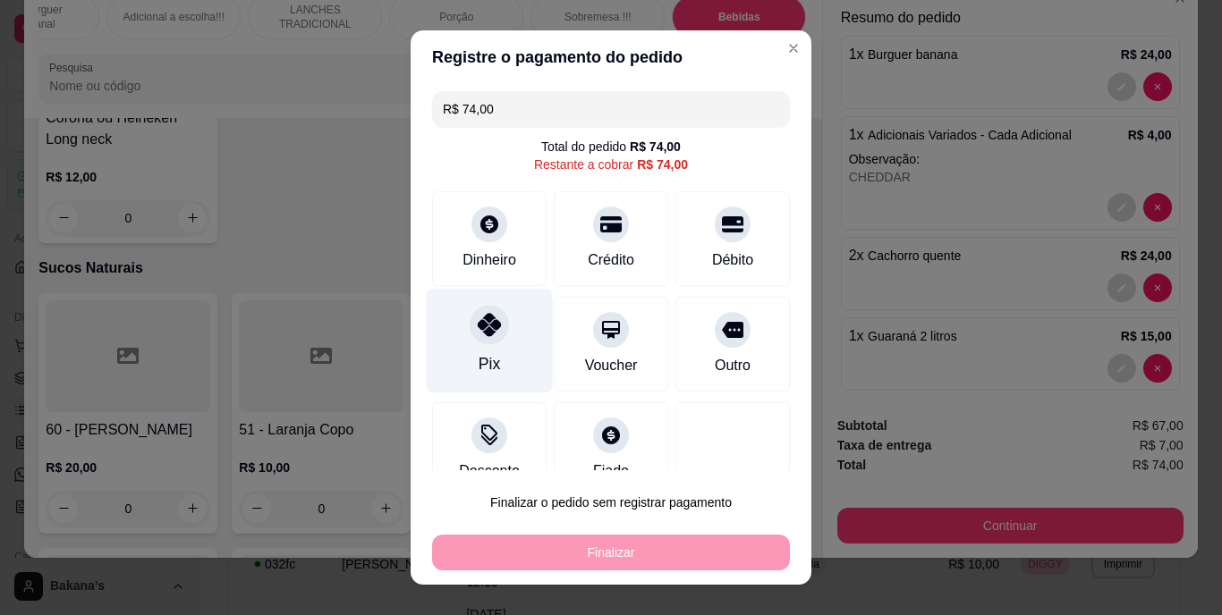
click at [469, 341] on div at bounding box center [488, 325] width 39 height 39
type input "R$ 0,00"
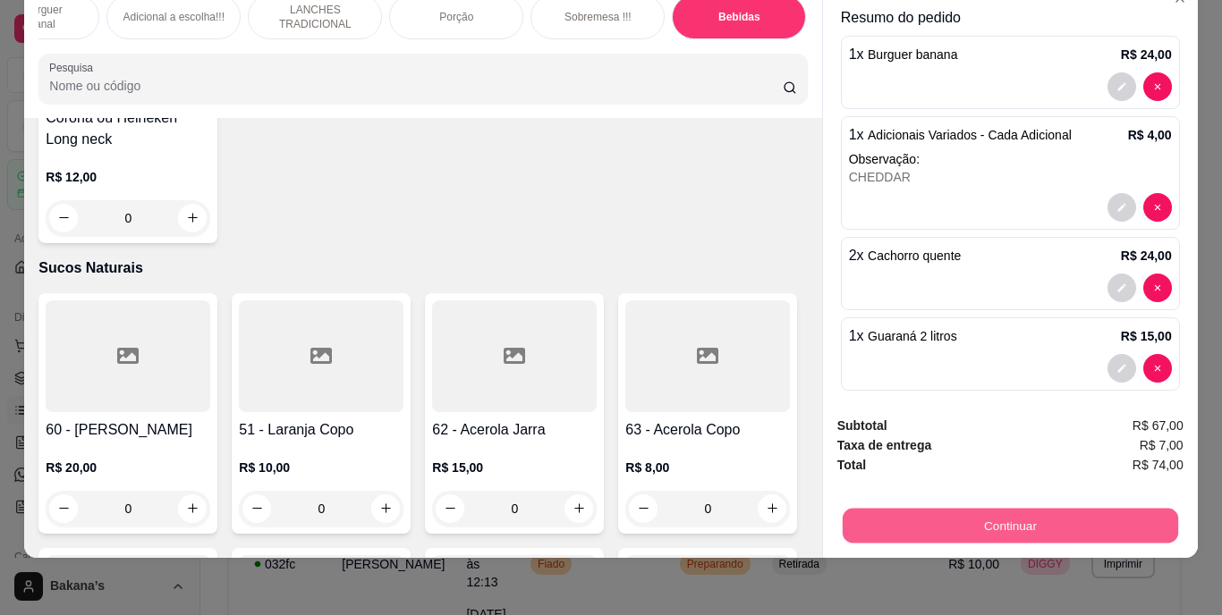
click at [878, 509] on button "Continuar" at bounding box center [1008, 526] width 335 height 35
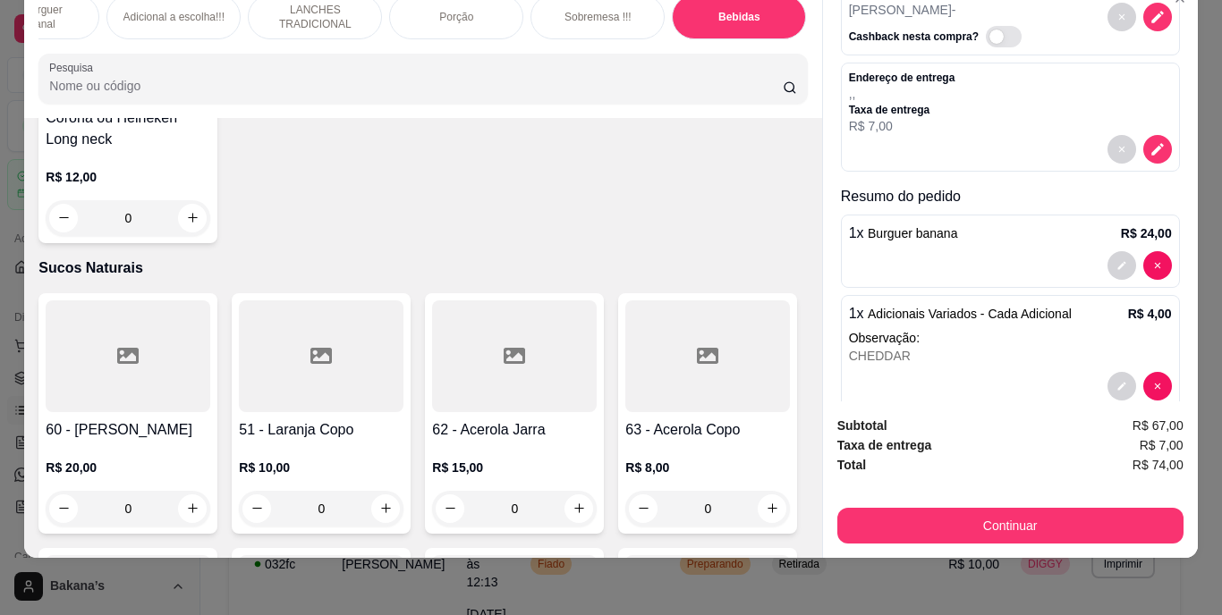
scroll to position [0, 0]
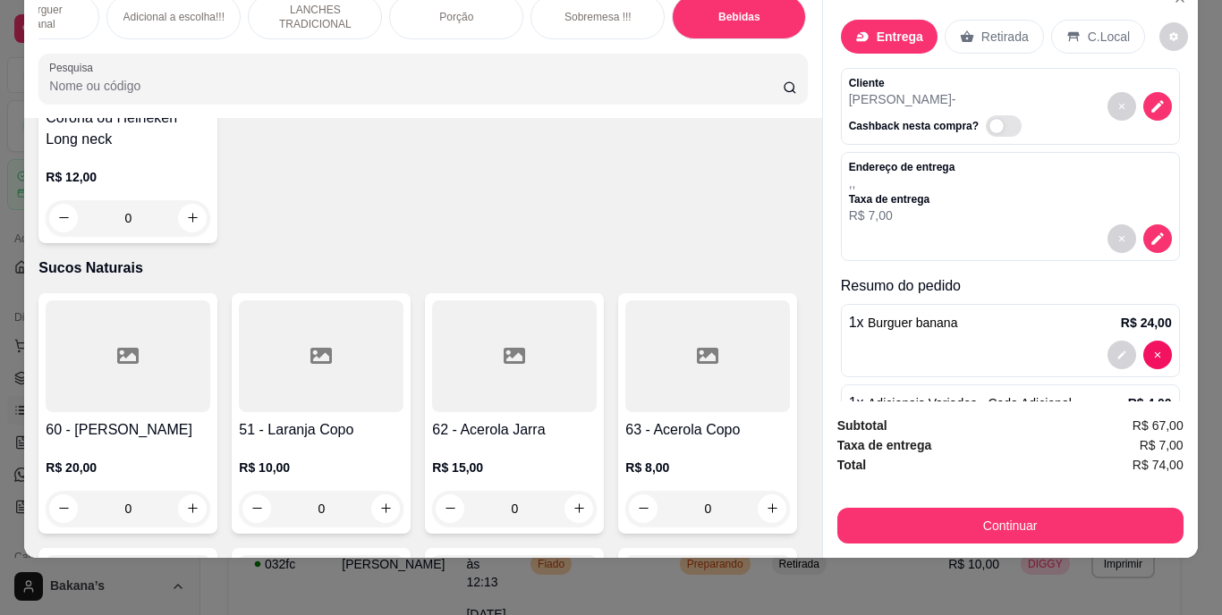
click at [937, 119] on p "Cashback nesta compra?" at bounding box center [914, 126] width 130 height 14
click at [985, 120] on span "Automatic updates" at bounding box center [1003, 125] width 36 height 21
click at [985, 129] on input "Automatic updates" at bounding box center [991, 135] width 12 height 12
click at [1001, 115] on span "Automatic updates" at bounding box center [1003, 125] width 36 height 21
click at [996, 129] on input "Automatic updates" at bounding box center [991, 135] width 12 height 12
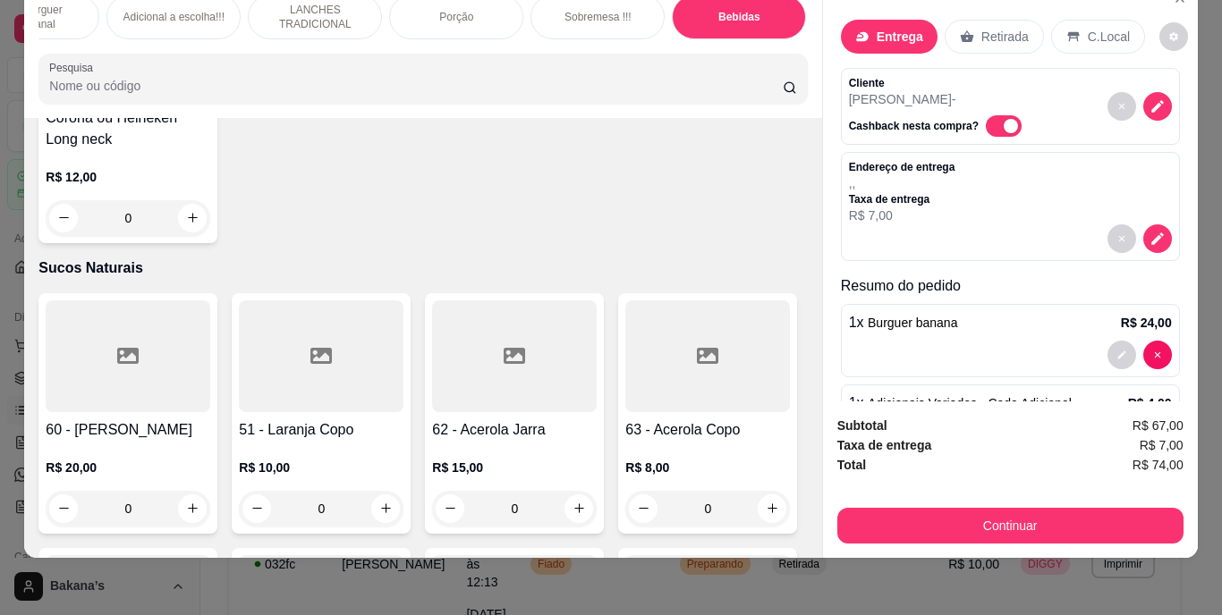
checkbox input "false"
click at [964, 25] on div "Retirada" at bounding box center [993, 37] width 99 height 34
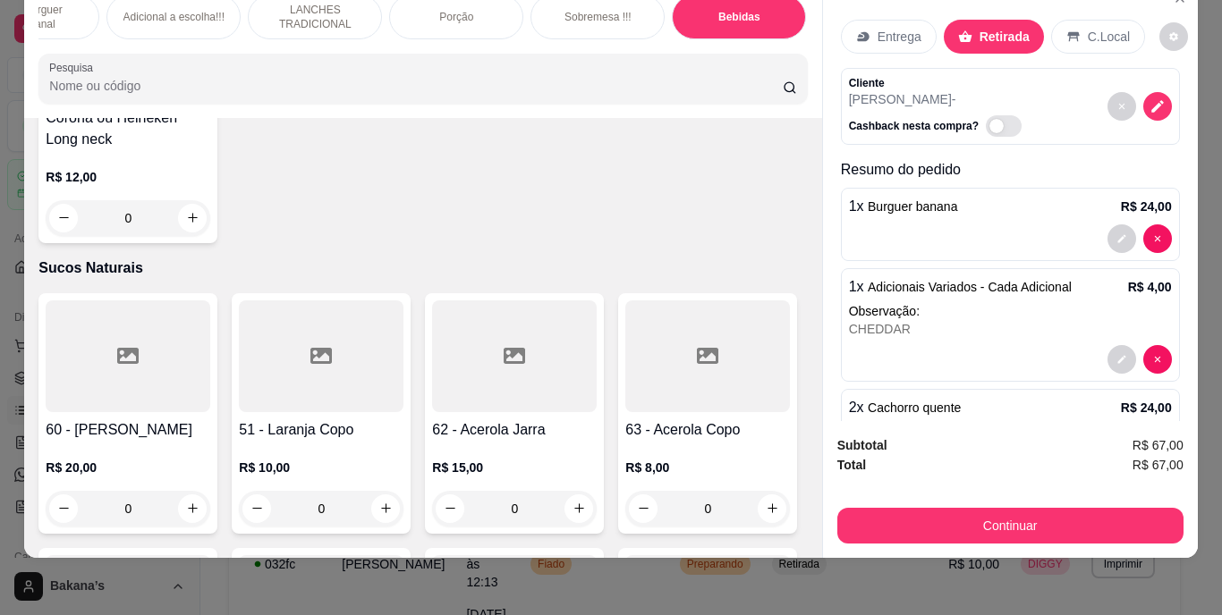
click at [904, 28] on p "Entrega" at bounding box center [899, 37] width 44 height 18
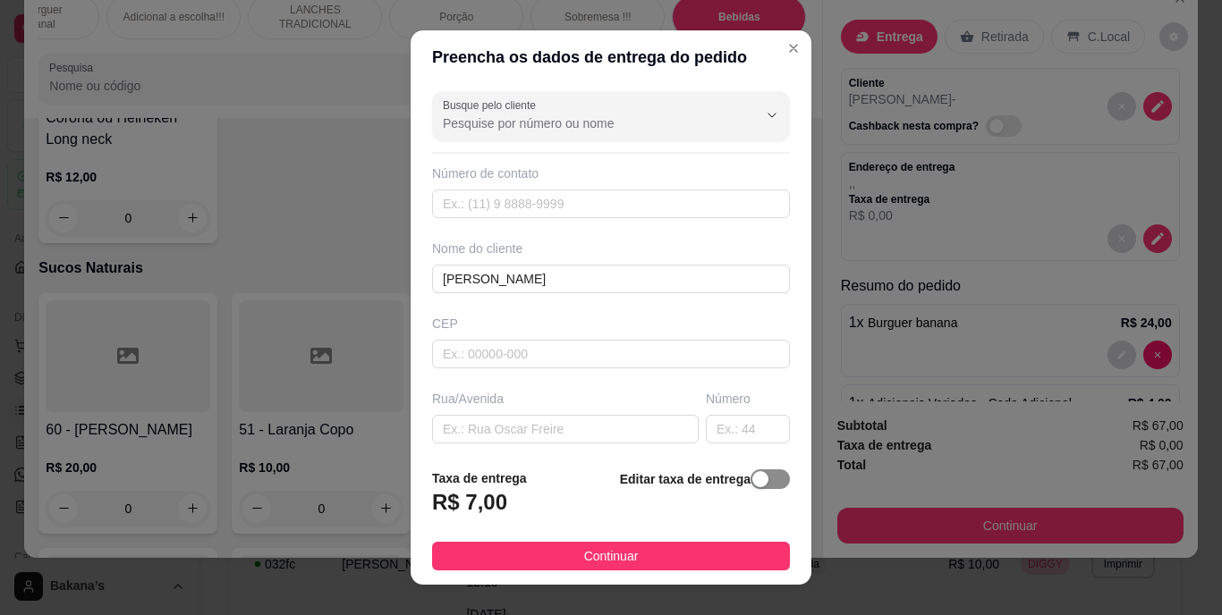
click at [752, 482] on div "button" at bounding box center [760, 479] width 16 height 16
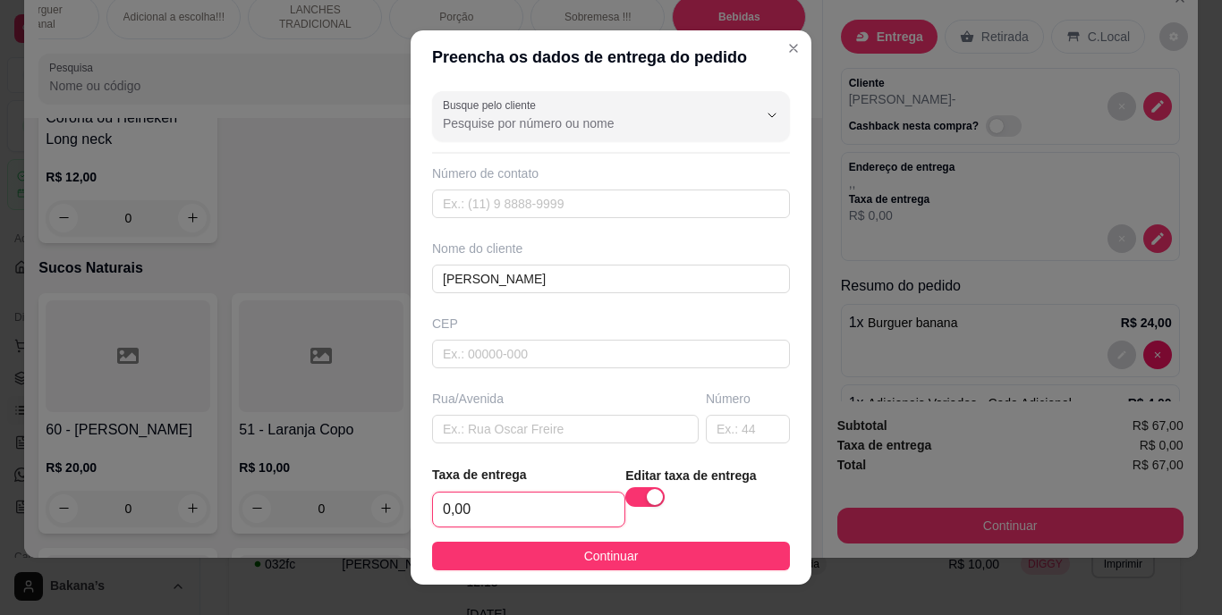
click at [569, 504] on input "0,00" at bounding box center [528, 510] width 191 height 34
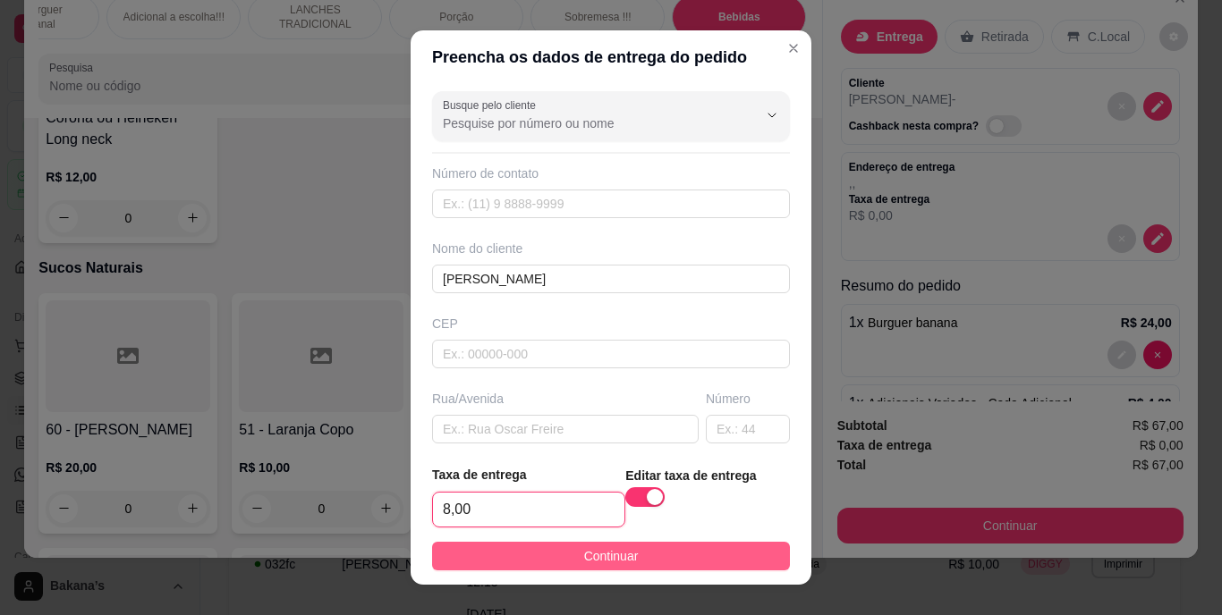
type input "8,00"
click at [687, 559] on button "Continuar" at bounding box center [611, 556] width 358 height 29
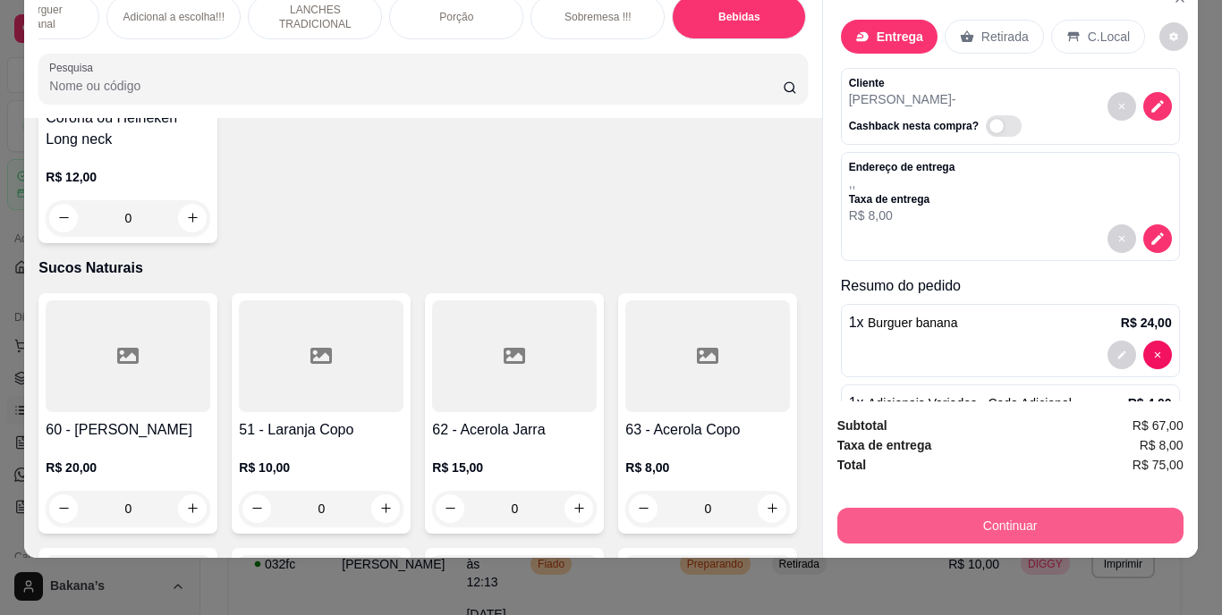
click at [878, 520] on button "Continuar" at bounding box center [1010, 526] width 346 height 36
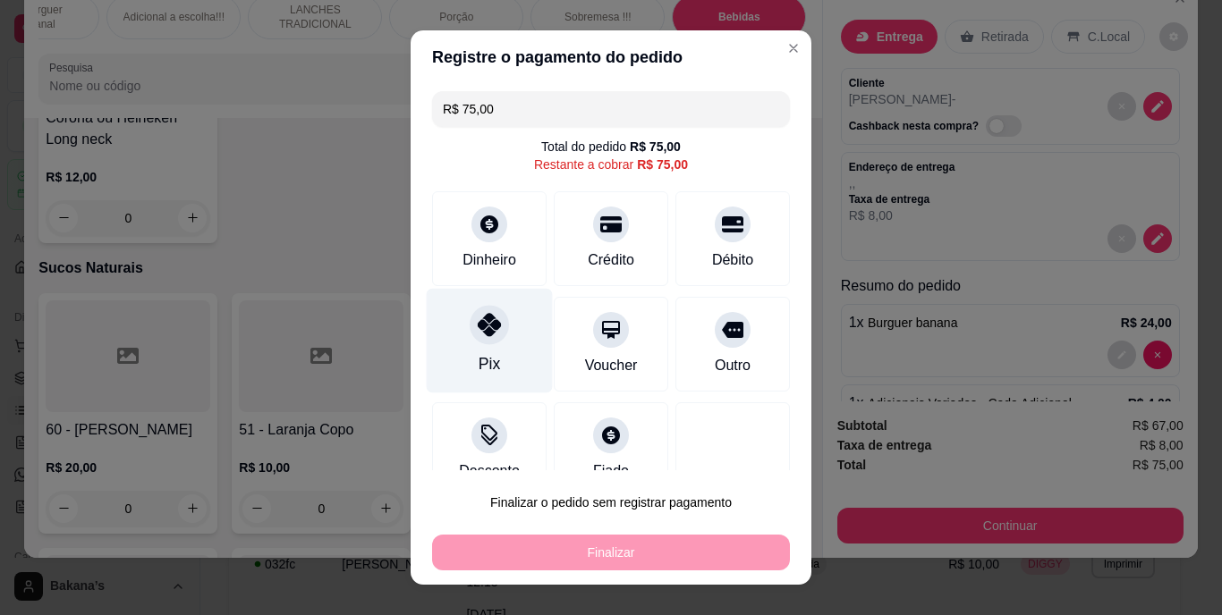
click at [480, 349] on div "Pix" at bounding box center [490, 341] width 126 height 105
type input "R$ 0,00"
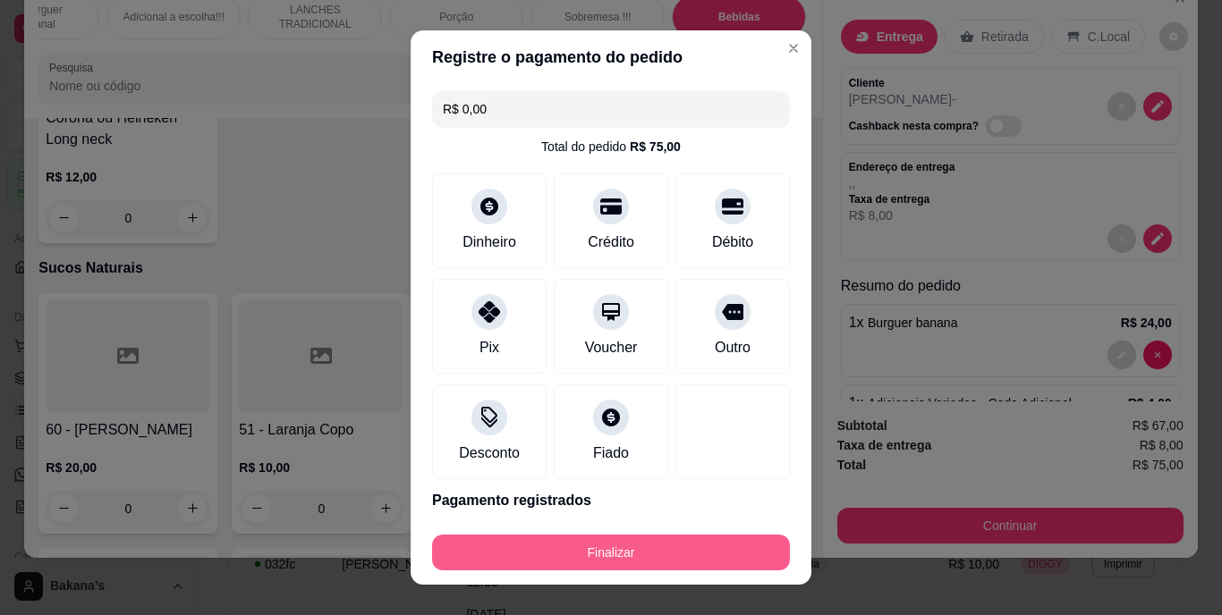
click at [562, 554] on button "Finalizar" at bounding box center [611, 553] width 358 height 36
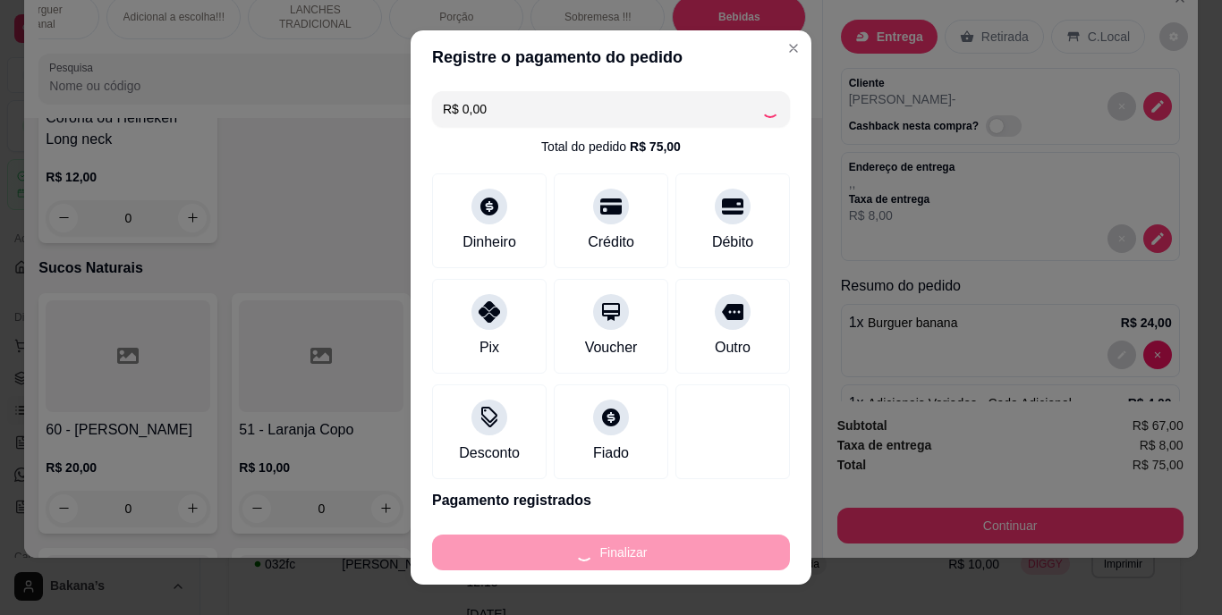
type input "0"
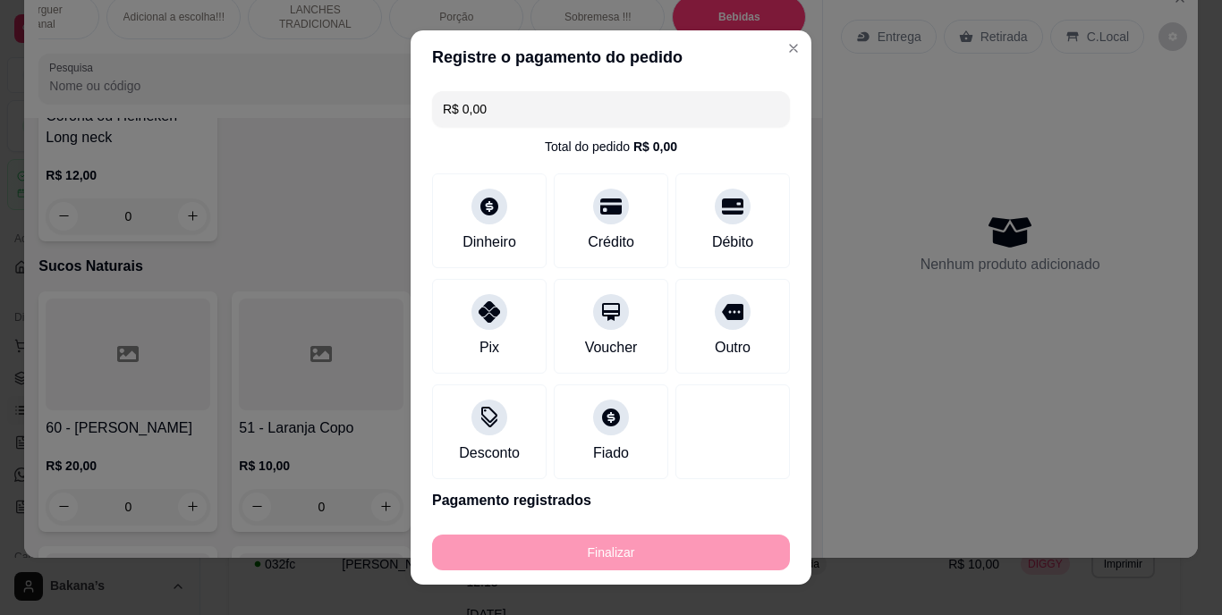
type input "-R$ 75,00"
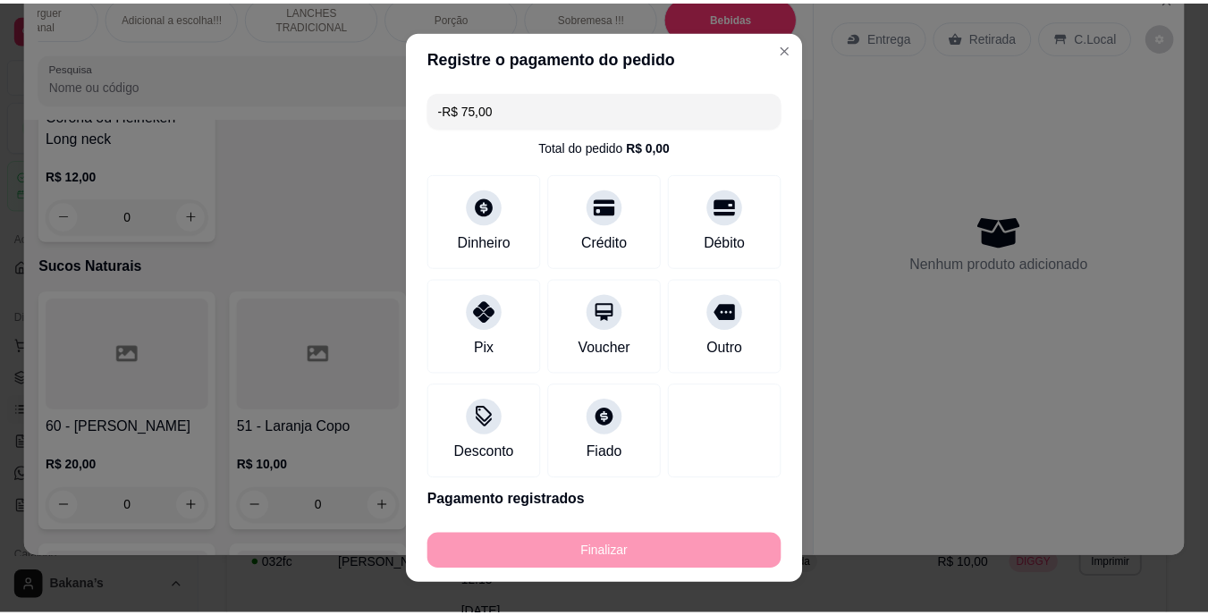
scroll to position [5670, 0]
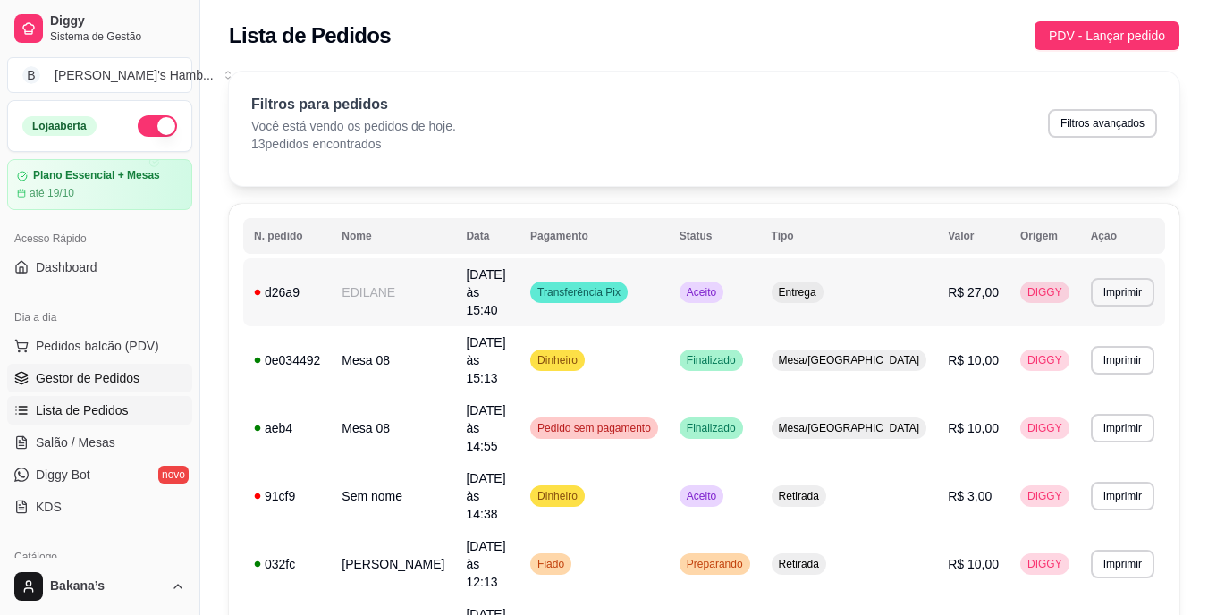
click at [133, 375] on span "Gestor de Pedidos" at bounding box center [88, 378] width 104 height 18
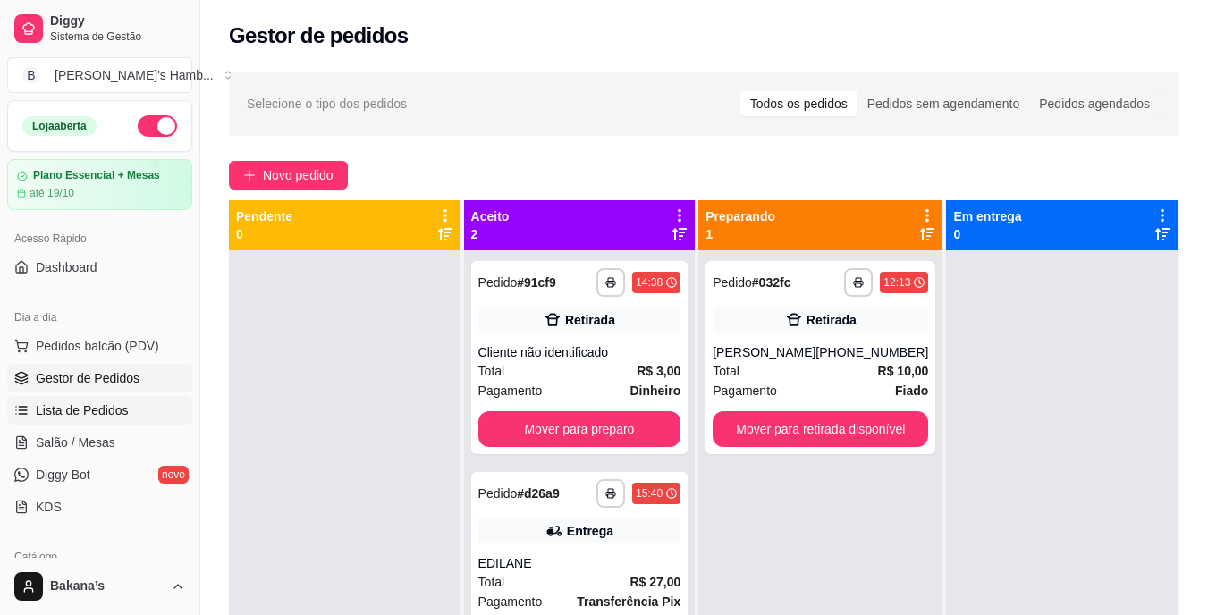
click at [118, 406] on span "Lista de Pedidos" at bounding box center [82, 411] width 93 height 18
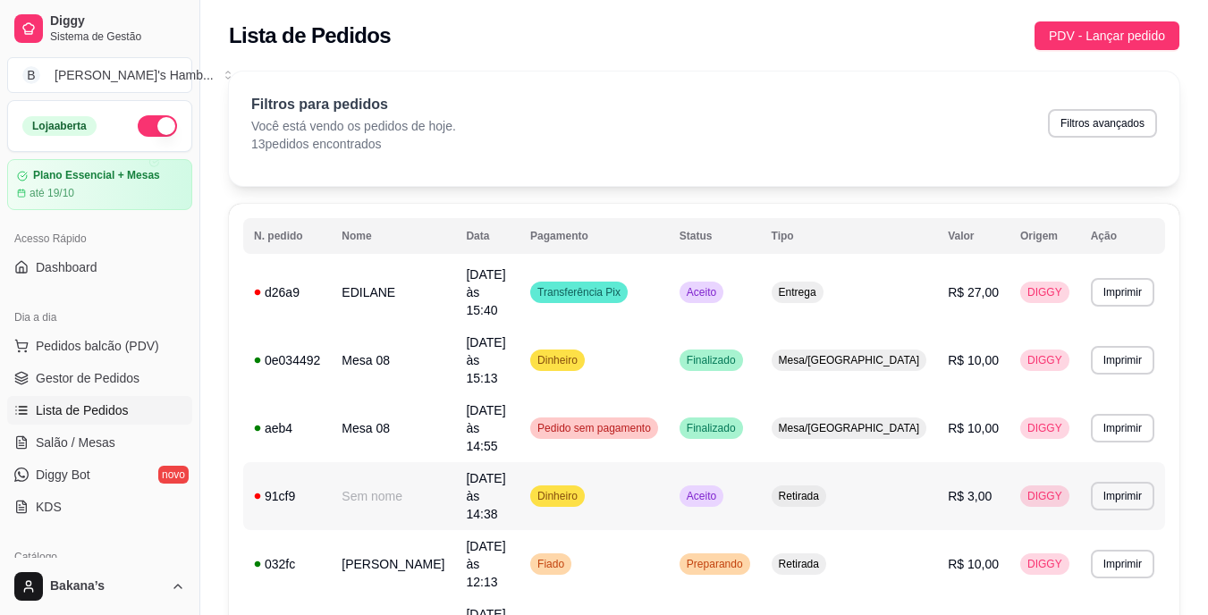
scroll to position [89, 0]
